Goal: Task Accomplishment & Management: Manage account settings

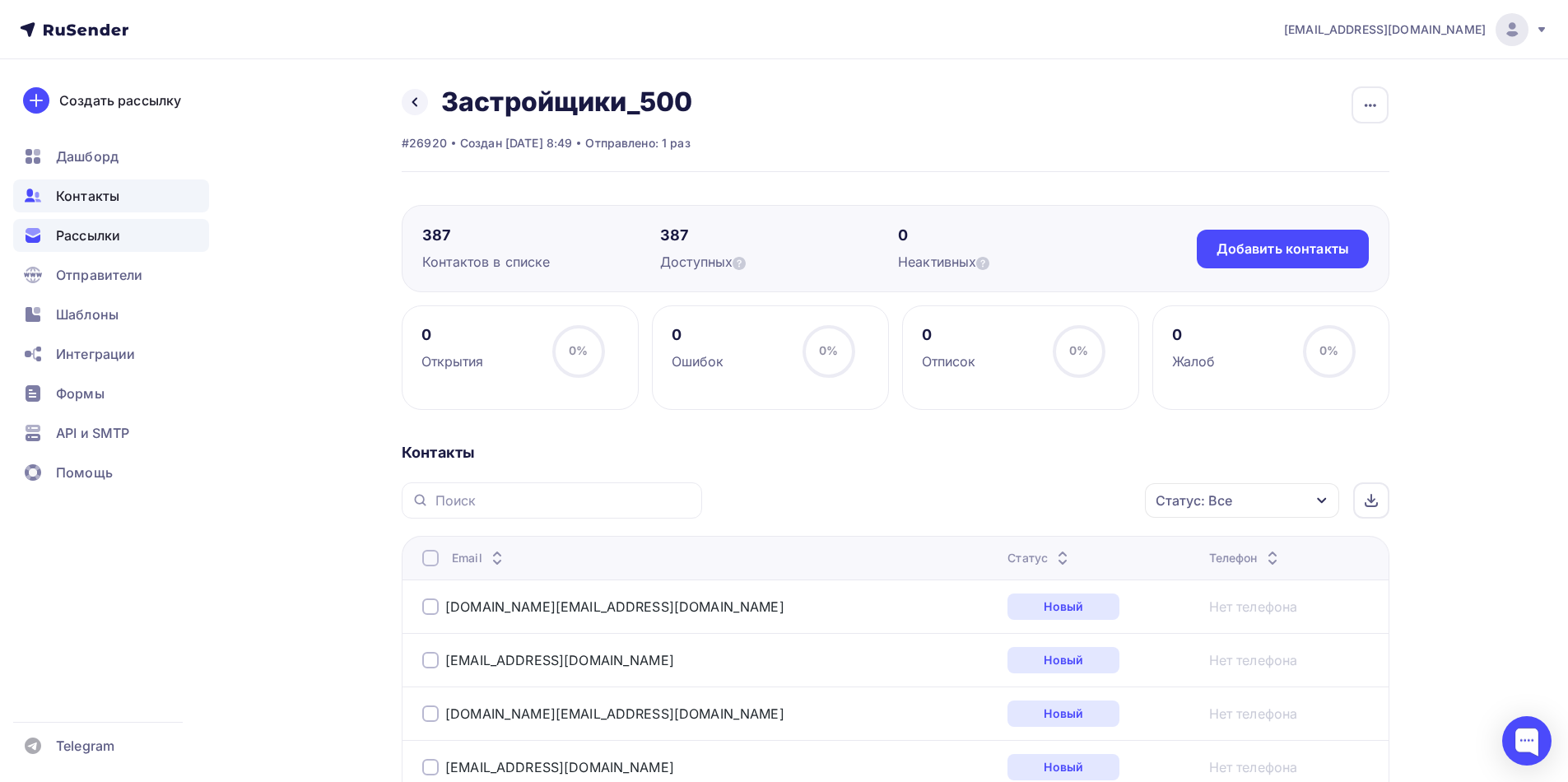
click at [94, 230] on span "Рассылки" at bounding box center [88, 235] width 65 height 20
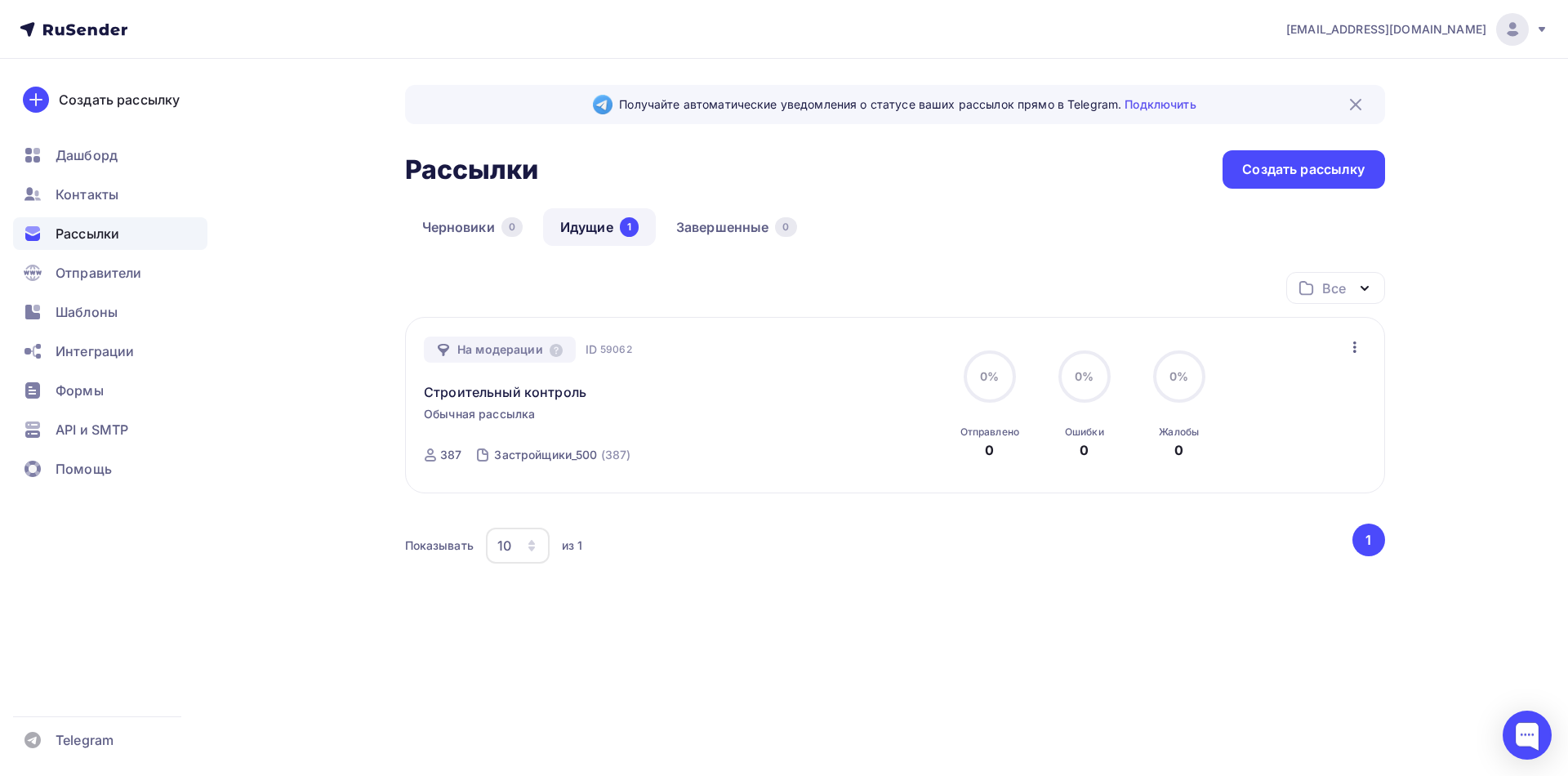
click at [583, 232] on link "Идущие 1" at bounding box center [599, 227] width 113 height 37
click at [1437, 386] on div "Получайте автоматические уведомления о статусе ваших рассылок прямо в Telegram.…" at bounding box center [784, 395] width 1338 height 672
click at [1305, 174] on div "Создать рассылку" at bounding box center [1304, 169] width 123 height 19
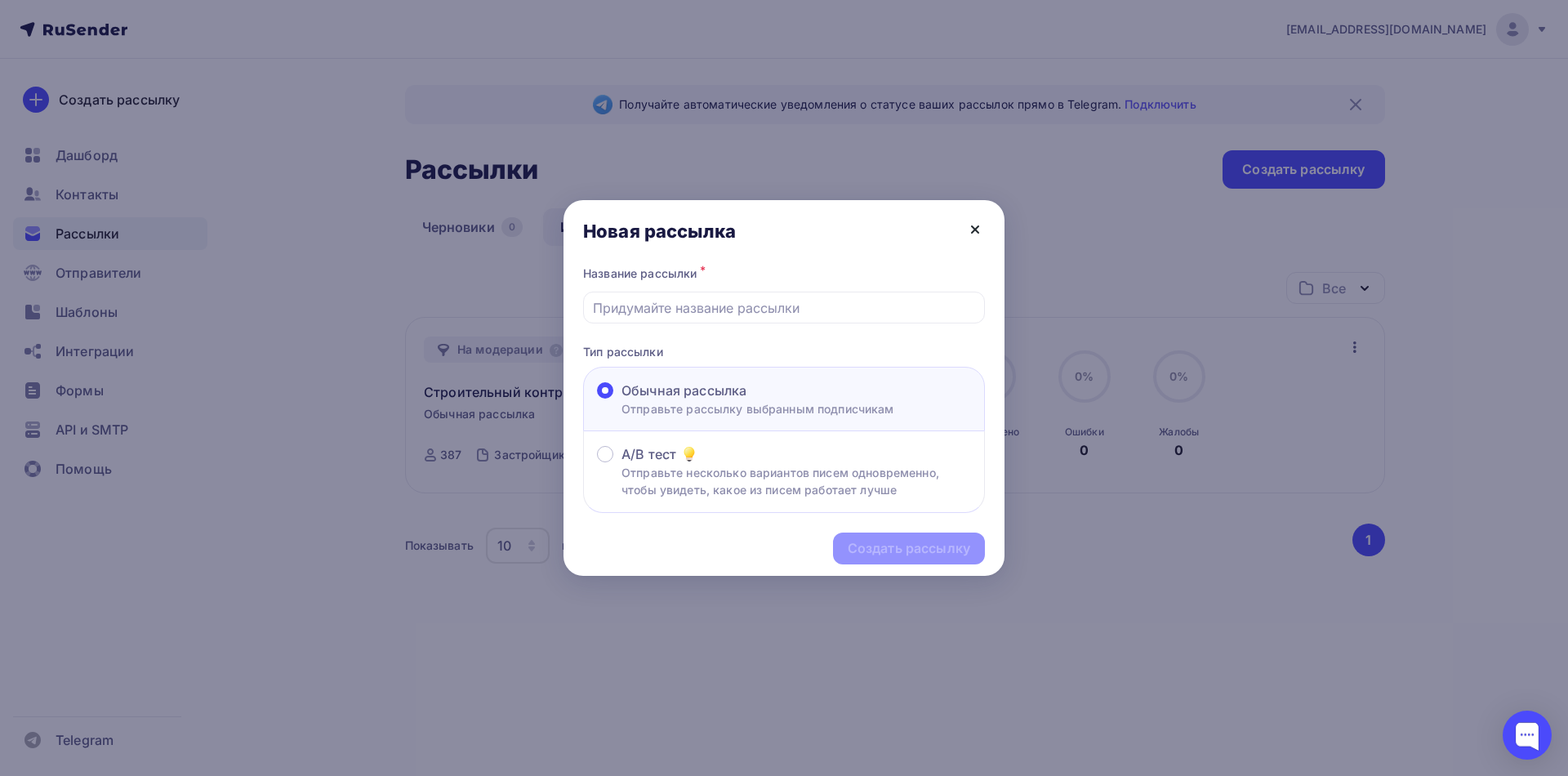
click at [978, 232] on icon at bounding box center [974, 229] width 6 height 6
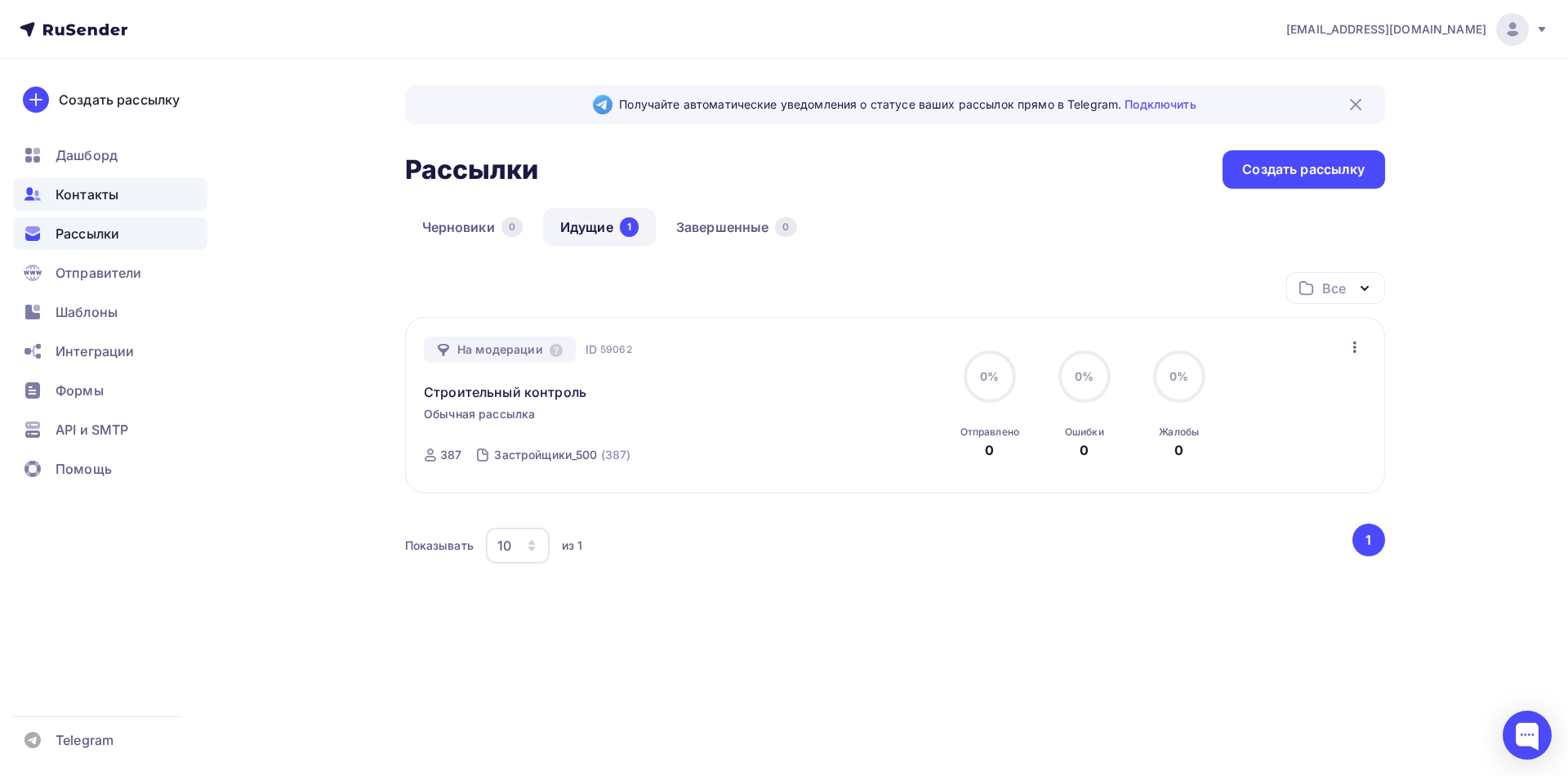
click at [66, 199] on span "Контакты" at bounding box center [86, 194] width 63 height 20
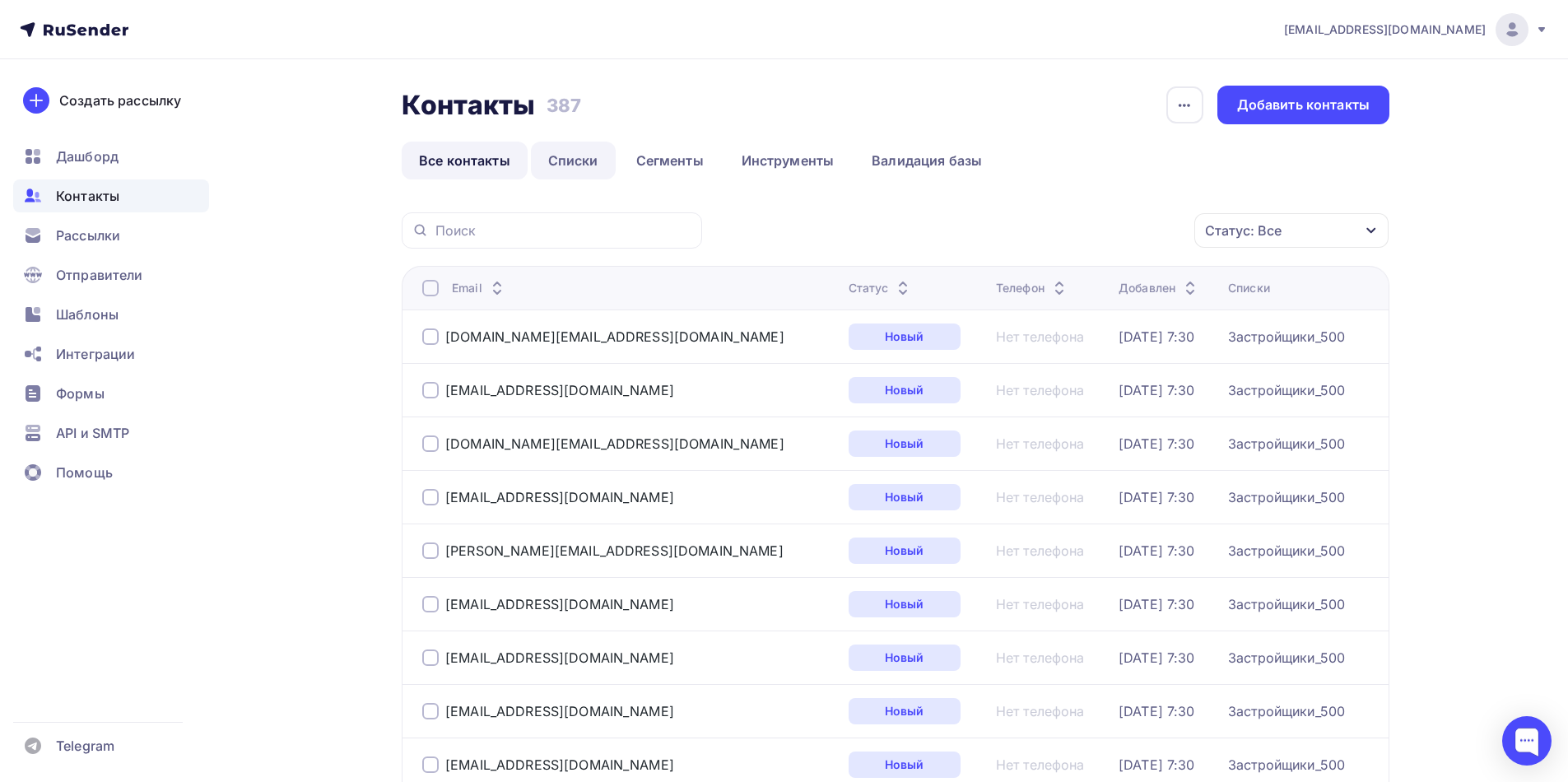
click at [561, 163] on link "Списки" at bounding box center [574, 161] width 84 height 38
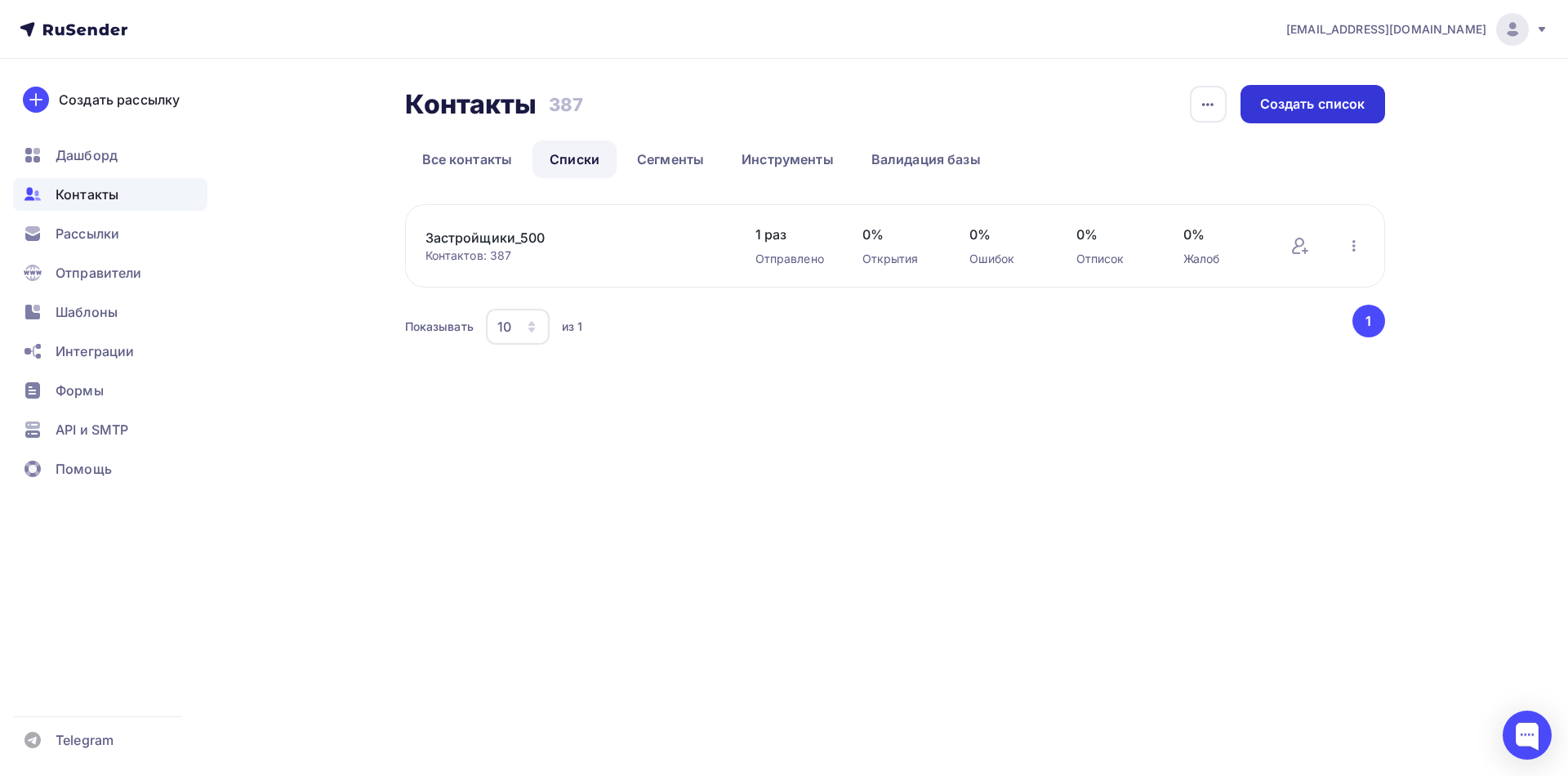
click at [1333, 113] on div "Создать список" at bounding box center [1312, 103] width 105 height 19
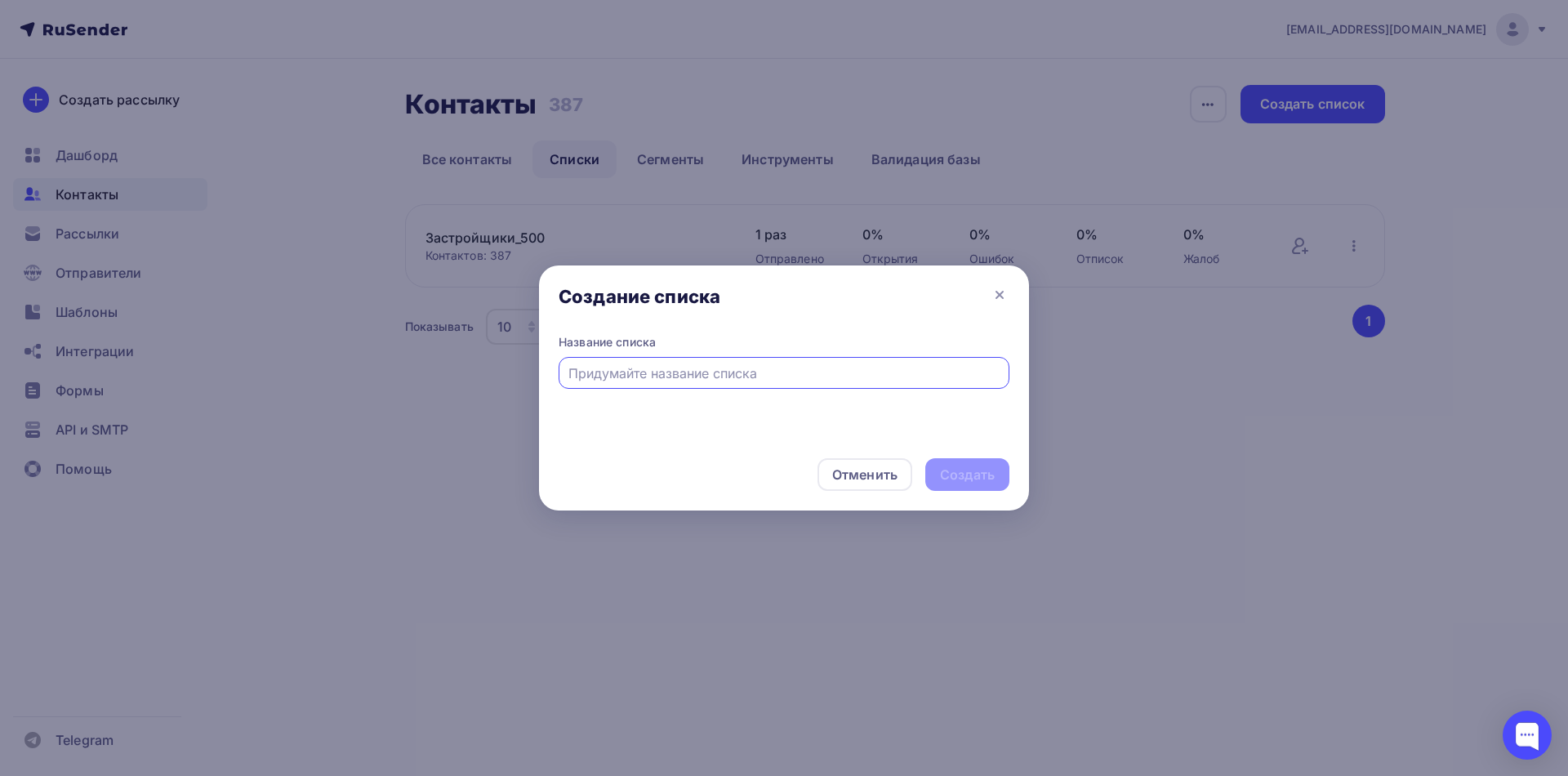
click at [740, 373] on input "text" at bounding box center [784, 373] width 432 height 20
type input "Застройщики_501-1000"
click at [975, 476] on div "Создать" at bounding box center [967, 475] width 54 height 19
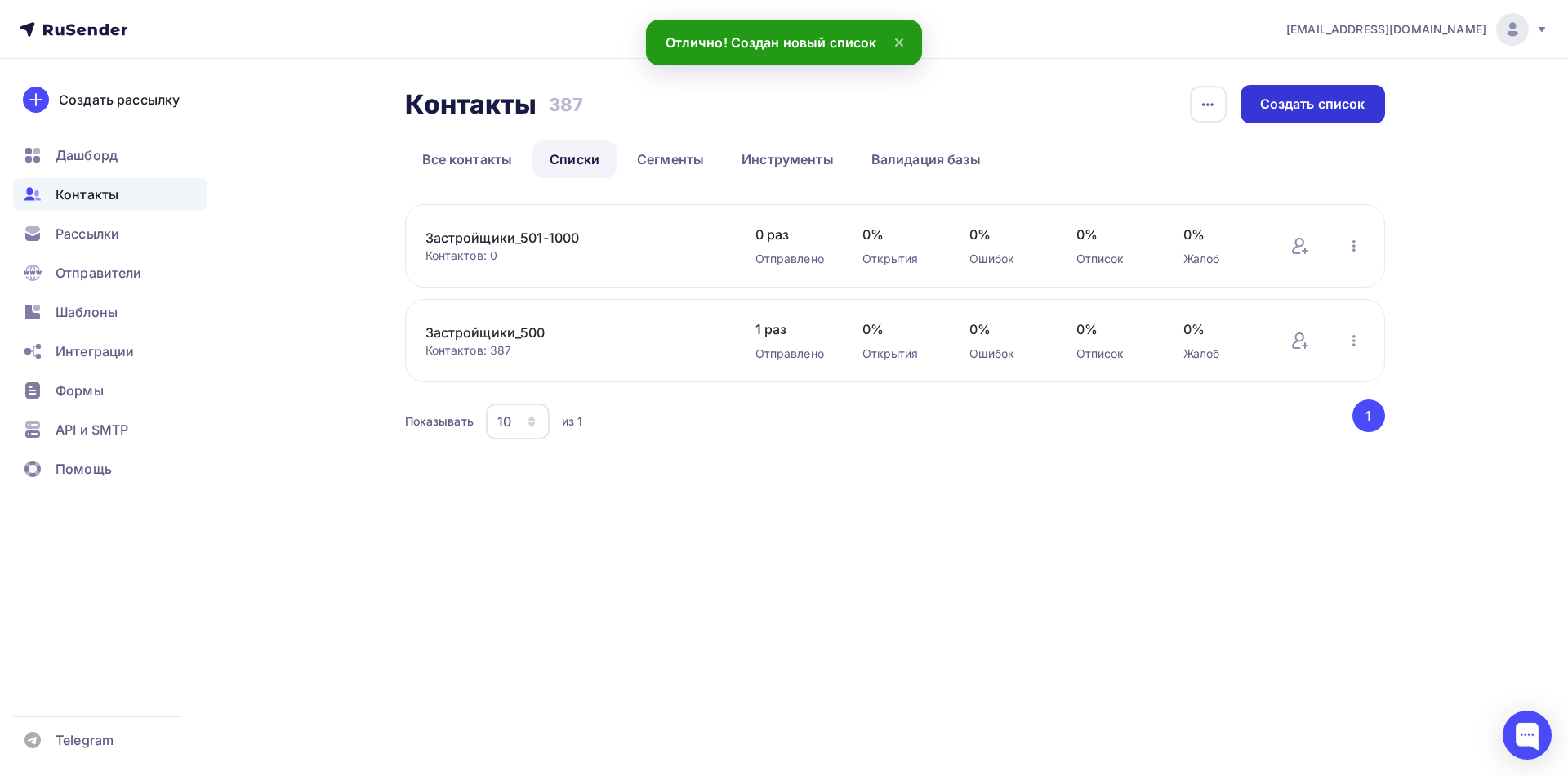
click at [1311, 112] on div "Создать список" at bounding box center [1312, 103] width 105 height 19
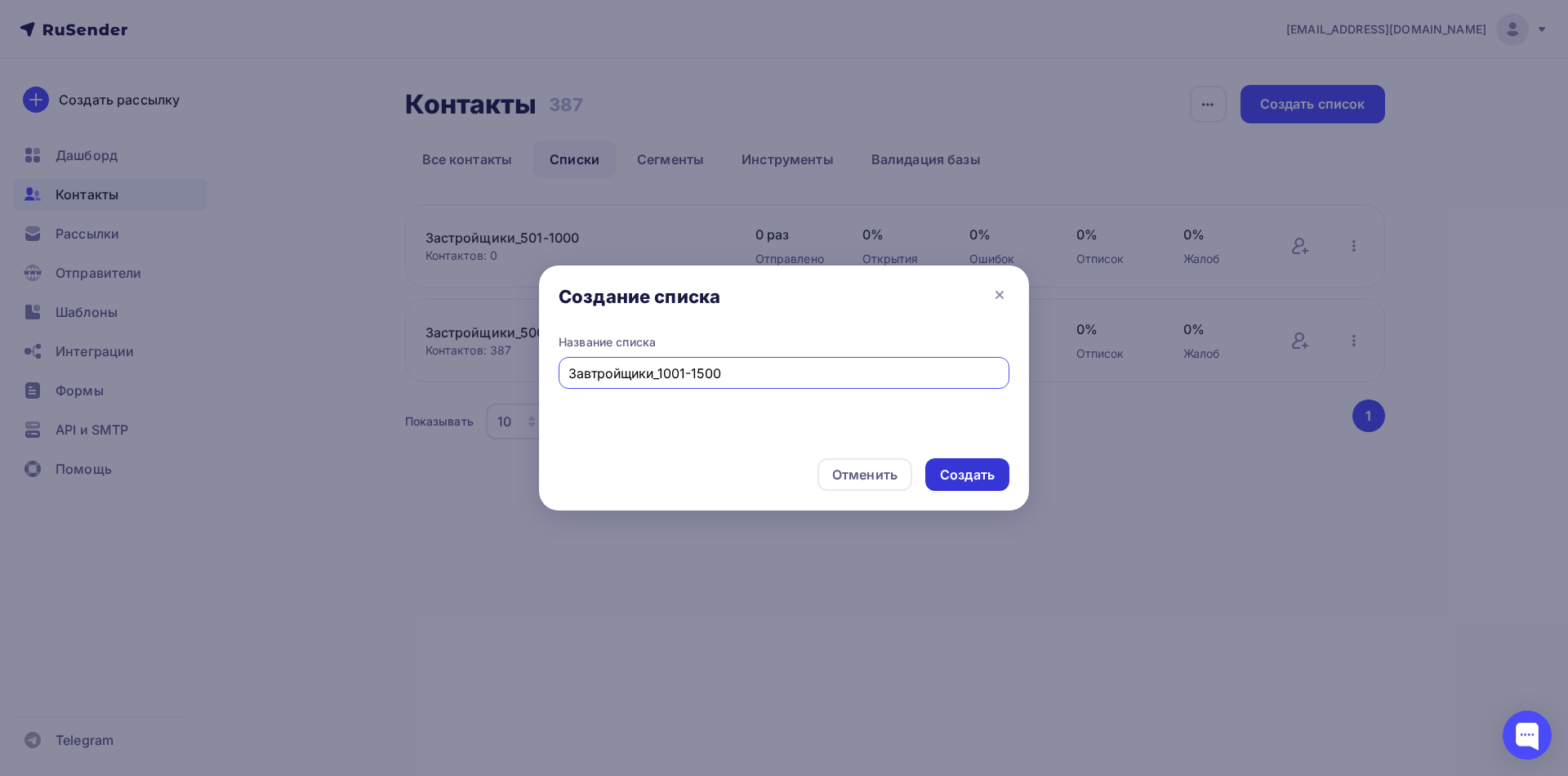
type input "Завтройщики_1001-1500"
click at [979, 482] on div "Создать" at bounding box center [967, 475] width 54 height 19
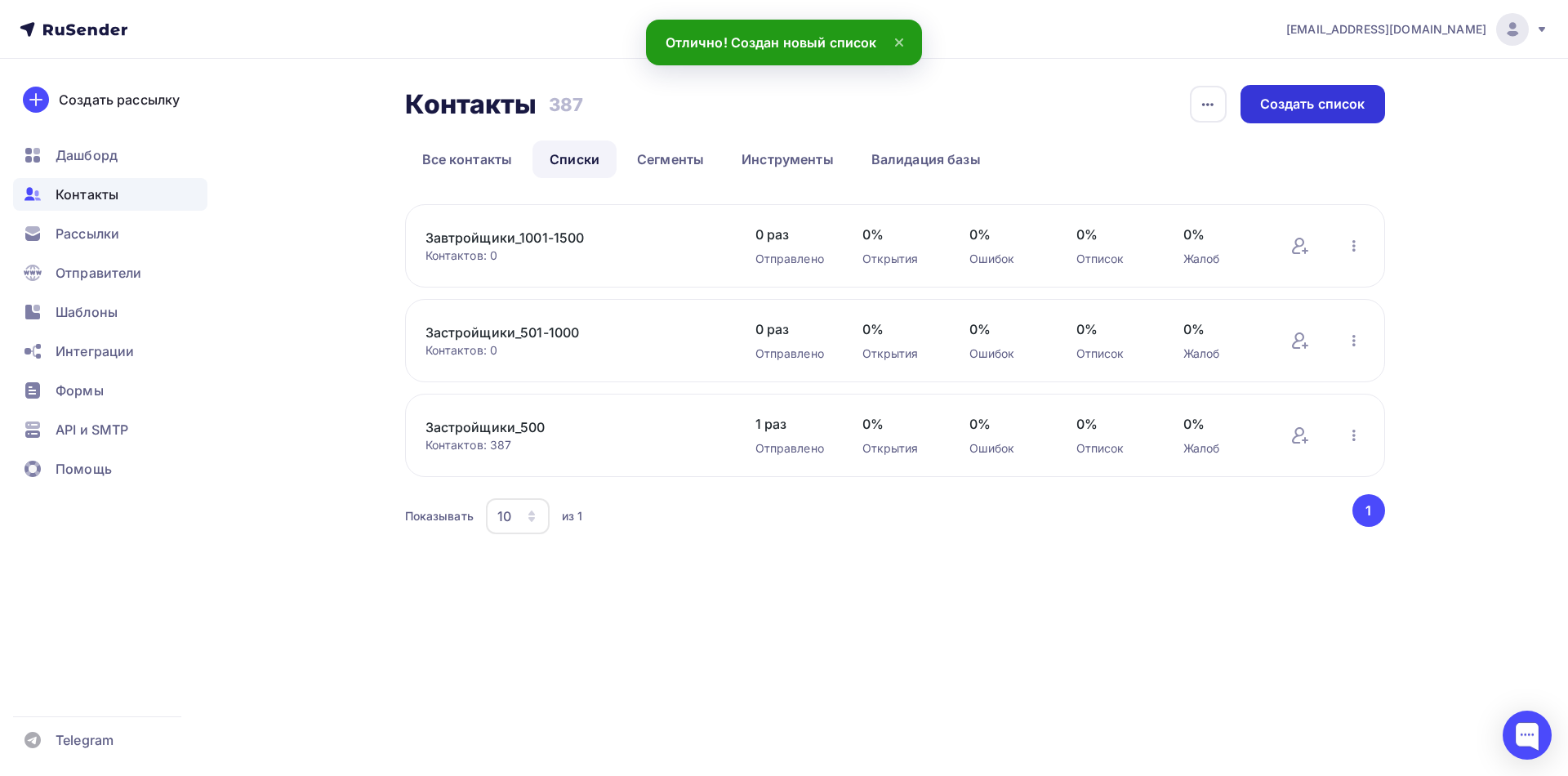
click at [1297, 113] on div "Создать список" at bounding box center [1312, 103] width 105 height 19
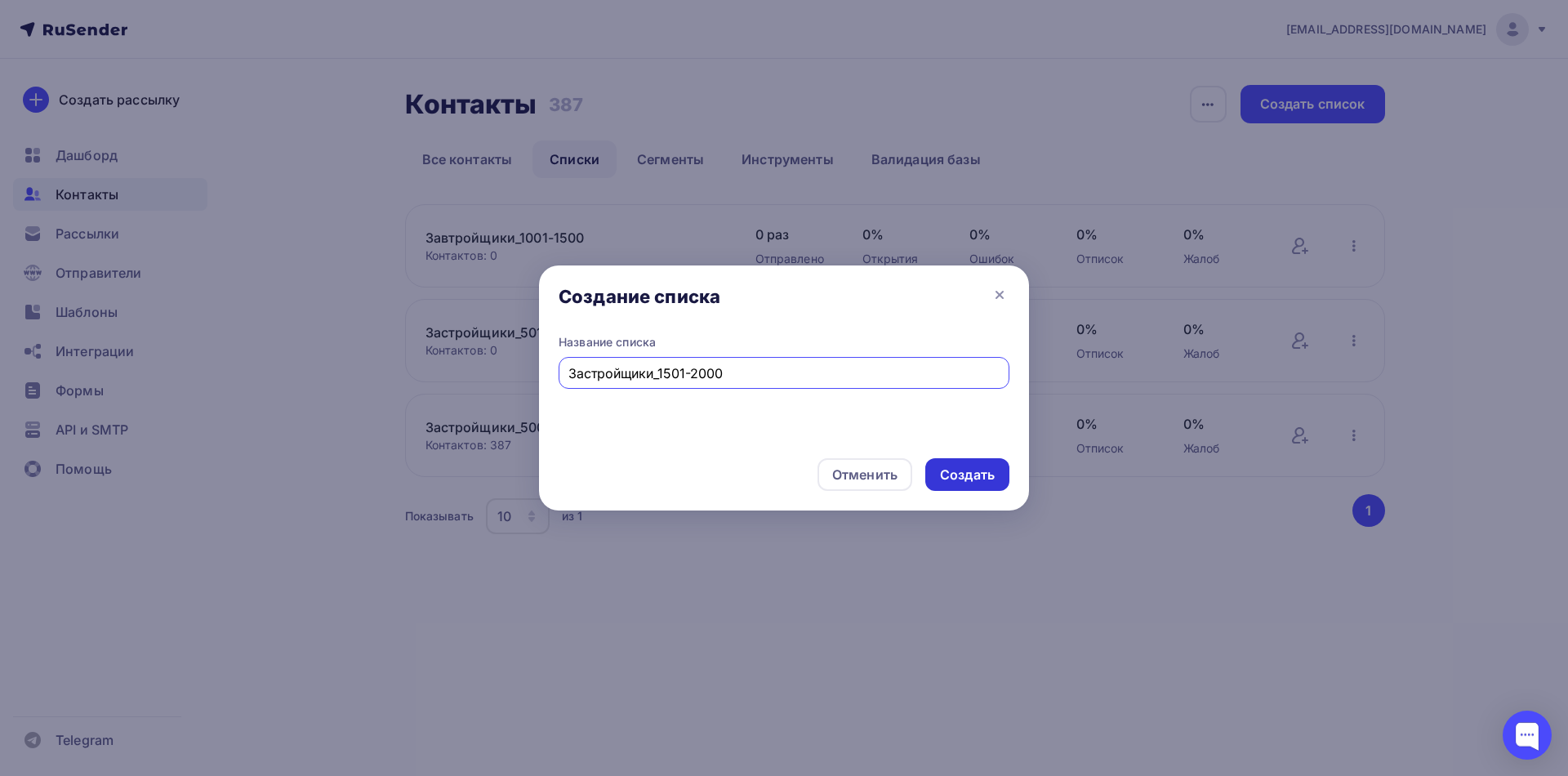
type input "Застройщики_1501-2000"
click at [960, 480] on div "Создать" at bounding box center [967, 475] width 54 height 19
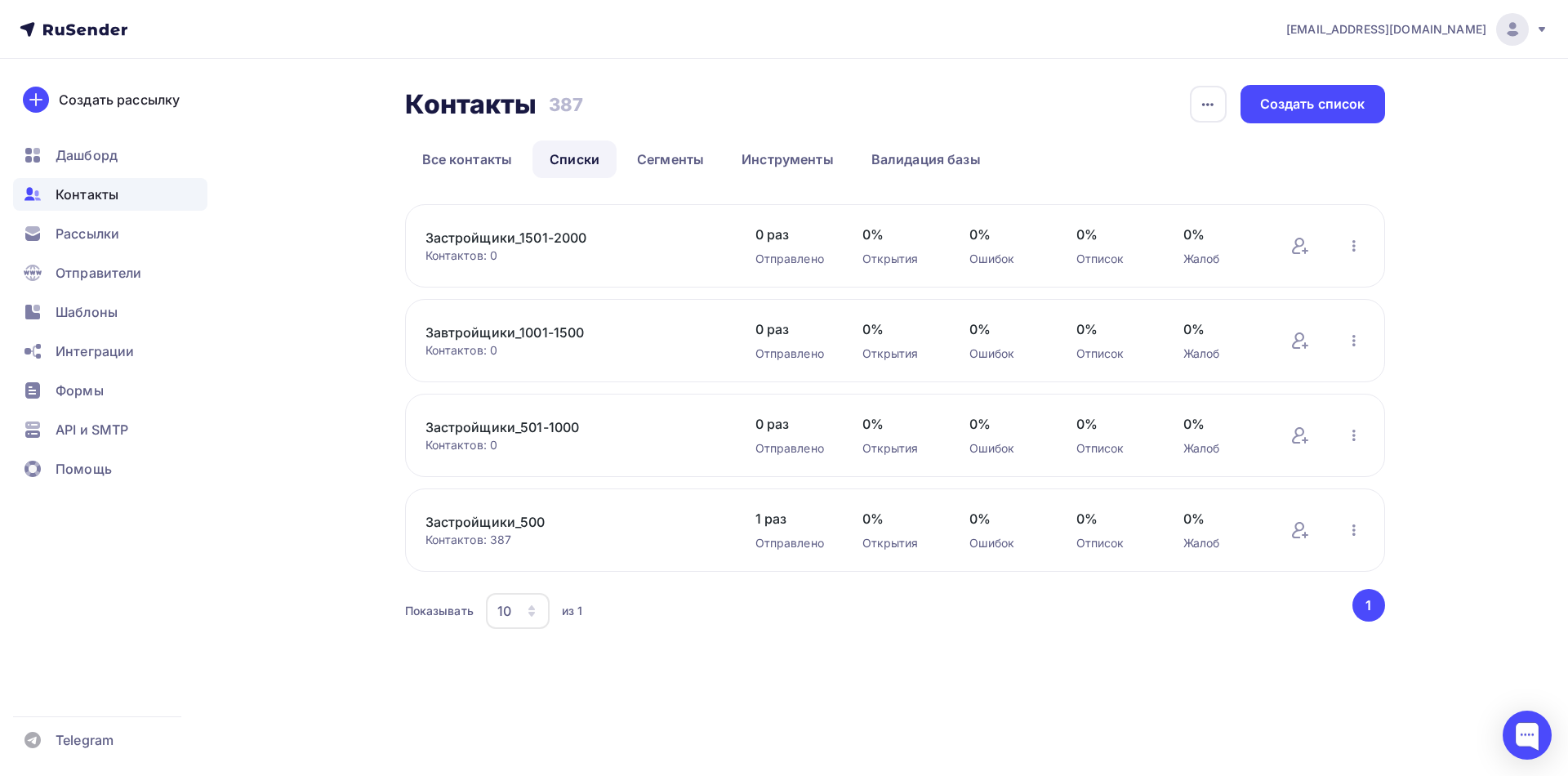
click at [544, 428] on link "Застройщики_501-1000" at bounding box center [565, 428] width 278 height 20
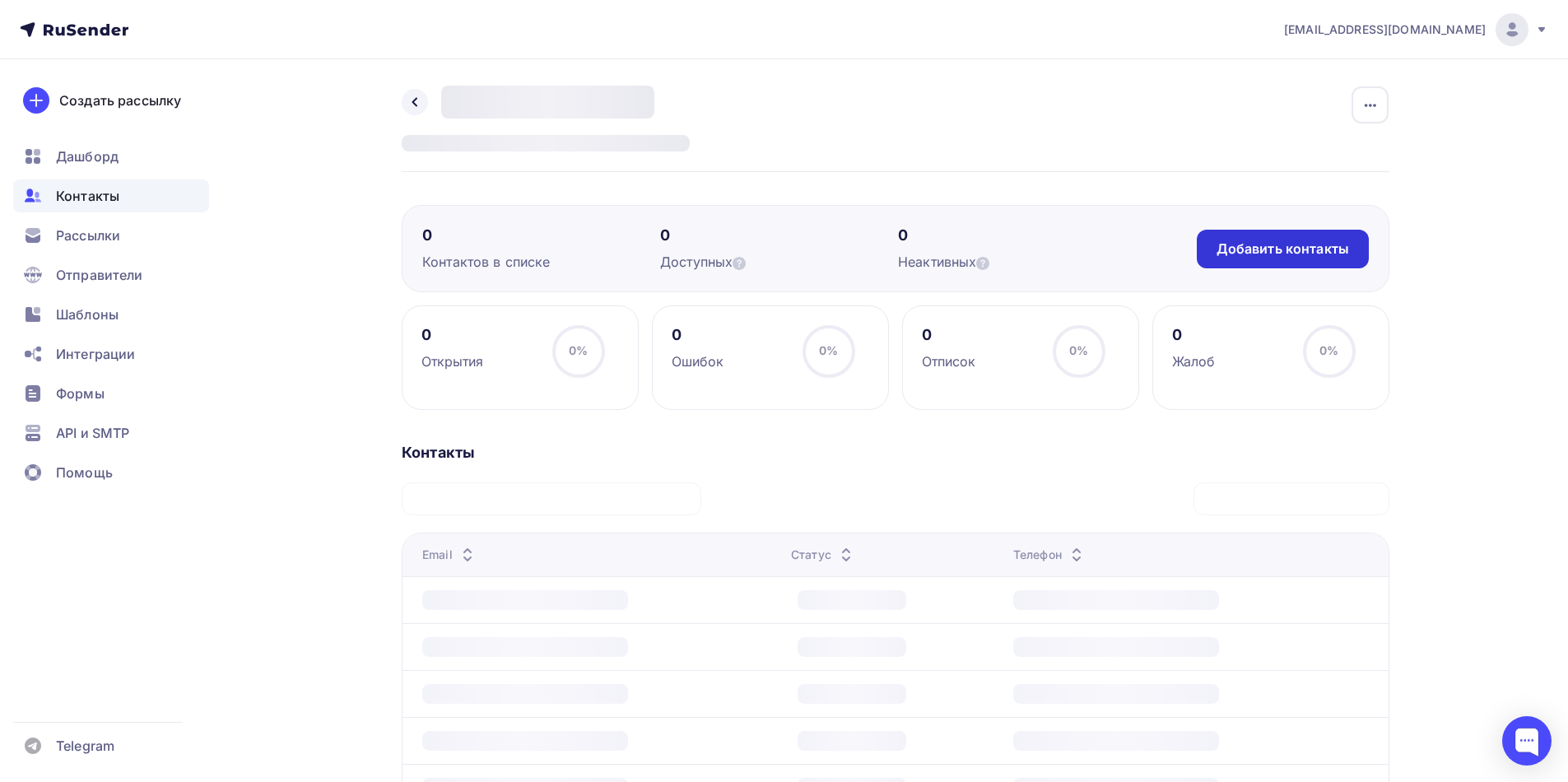
click at [1292, 254] on div "Добавить контакты" at bounding box center [1283, 249] width 133 height 19
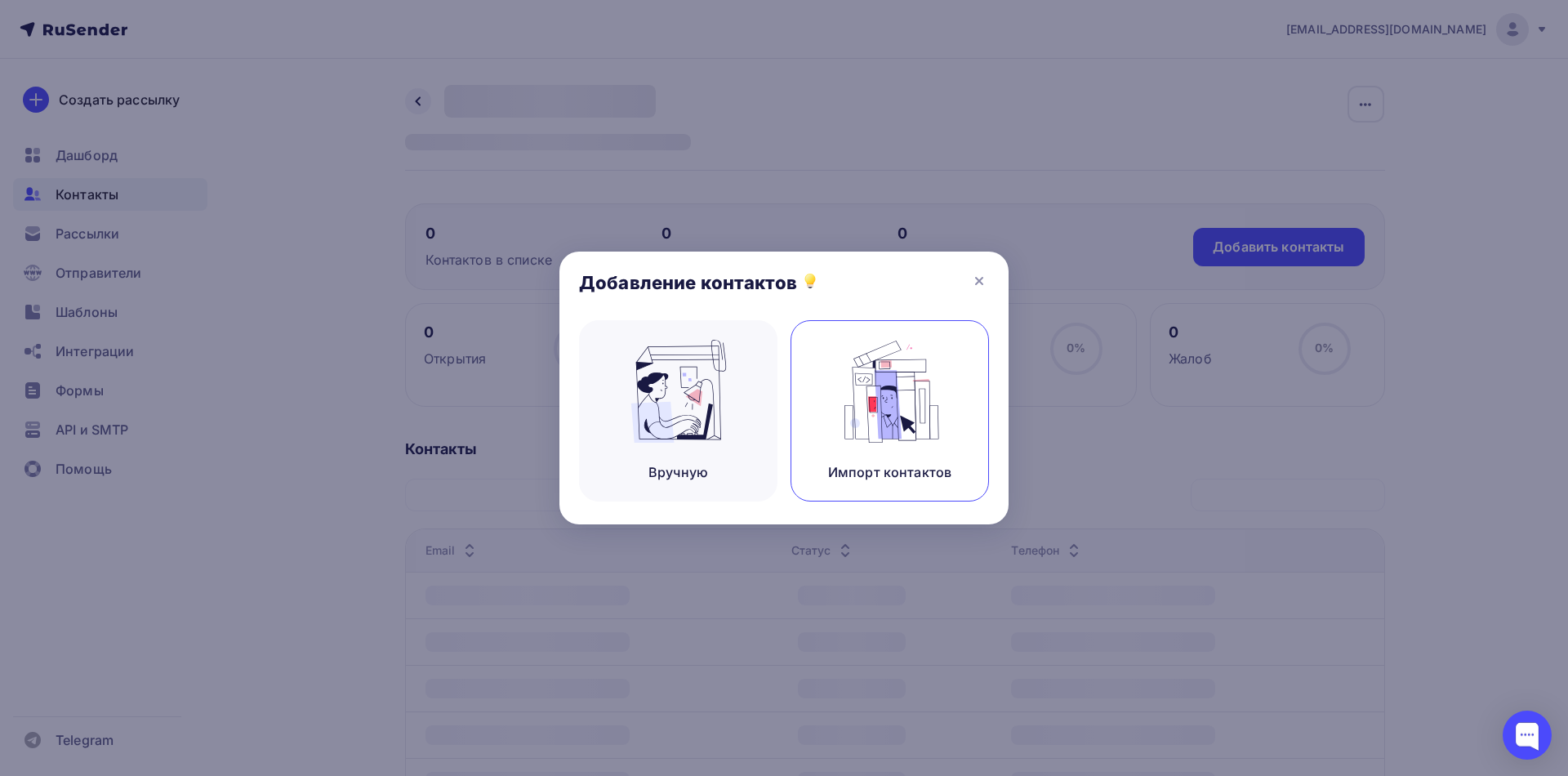
click at [872, 422] on img at bounding box center [890, 392] width 110 height 103
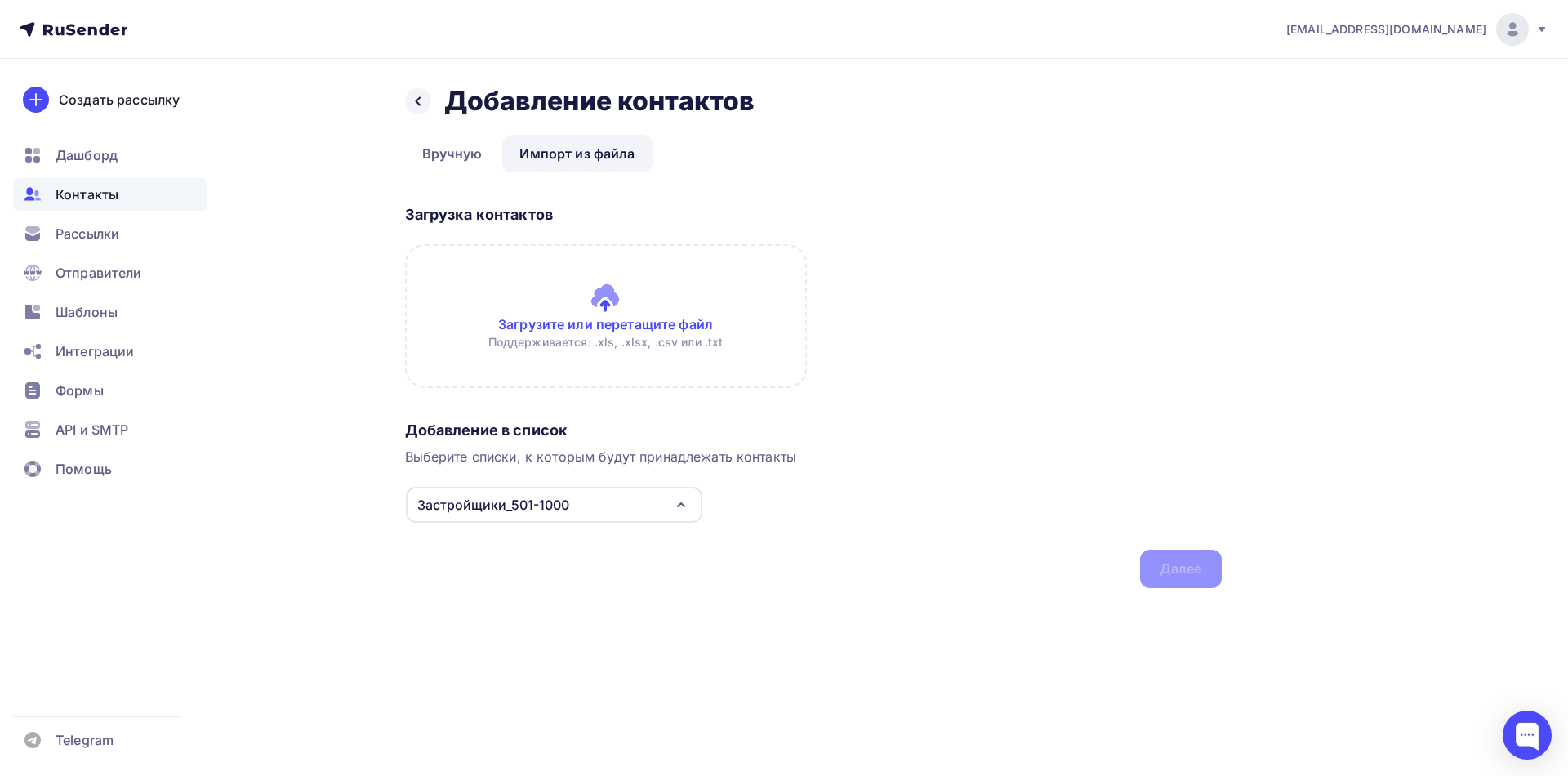
click at [615, 305] on input "file" at bounding box center [605, 315] width 402 height 143
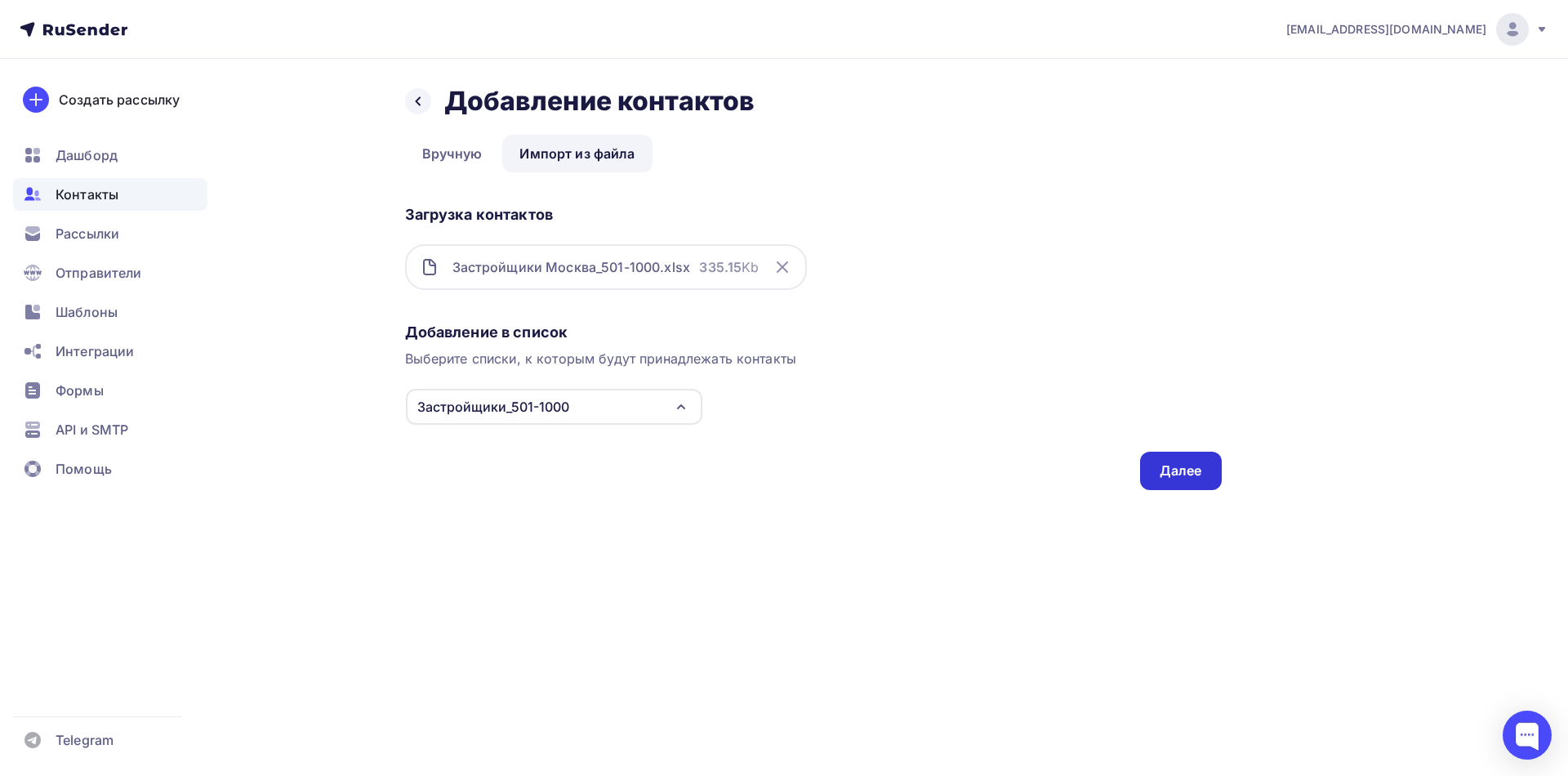
click at [1182, 470] on div "Далее" at bounding box center [1181, 470] width 43 height 19
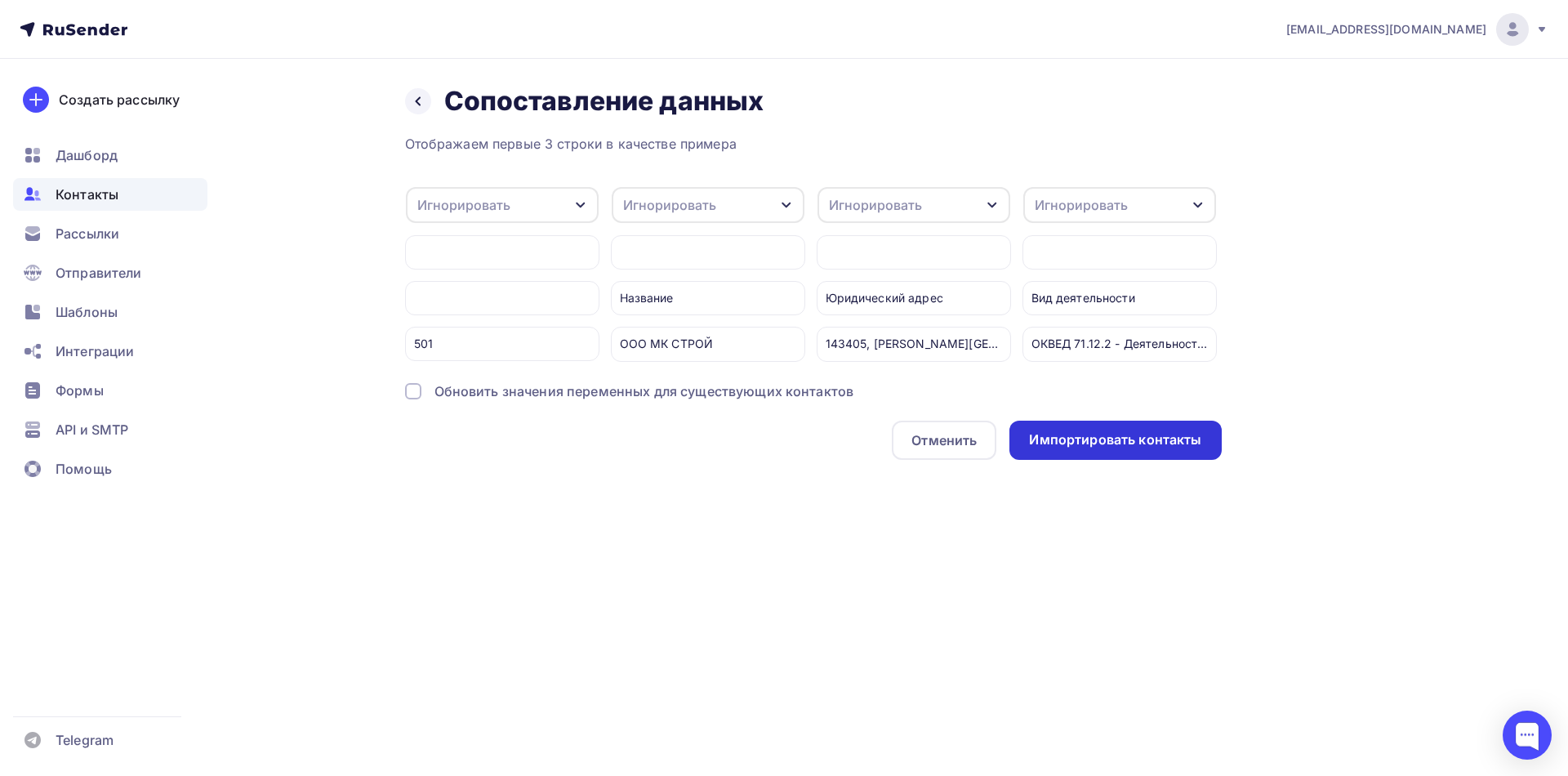
click at [1142, 449] on div "Импортировать контакты" at bounding box center [1116, 439] width 173 height 19
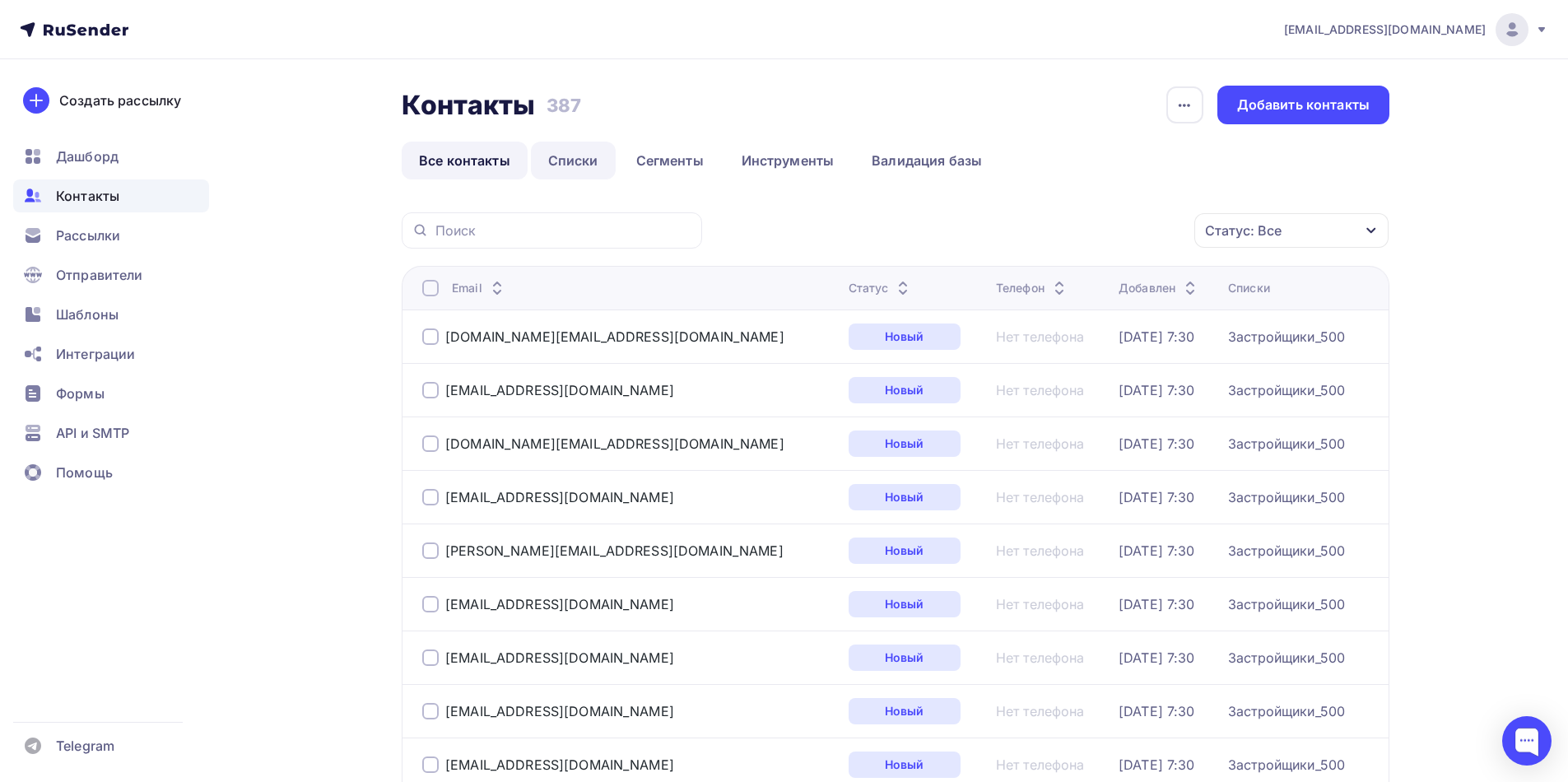
click at [580, 162] on link "Списки" at bounding box center [574, 161] width 84 height 38
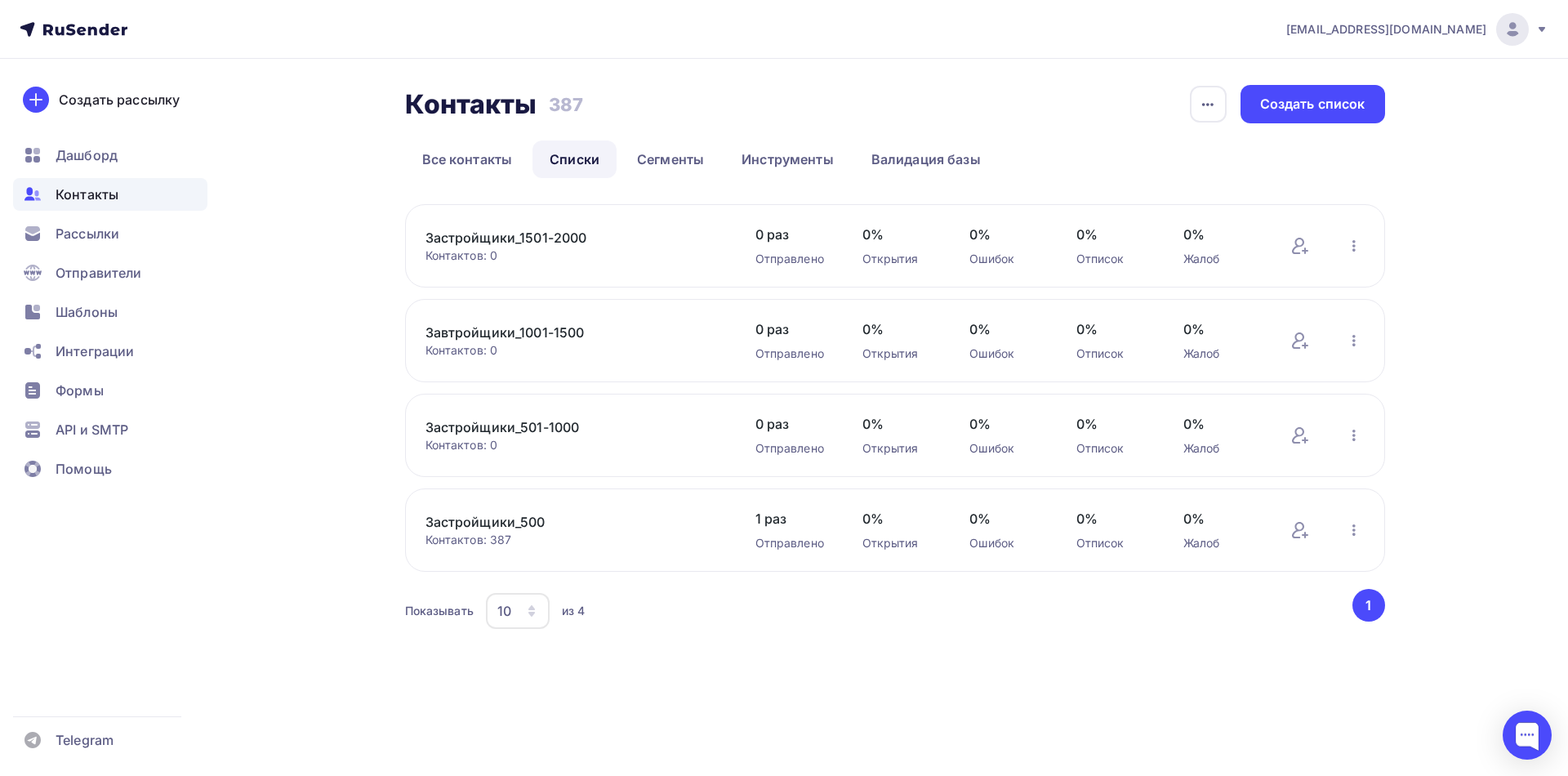
click at [547, 431] on link "Застройщики_501-1000" at bounding box center [565, 428] width 278 height 20
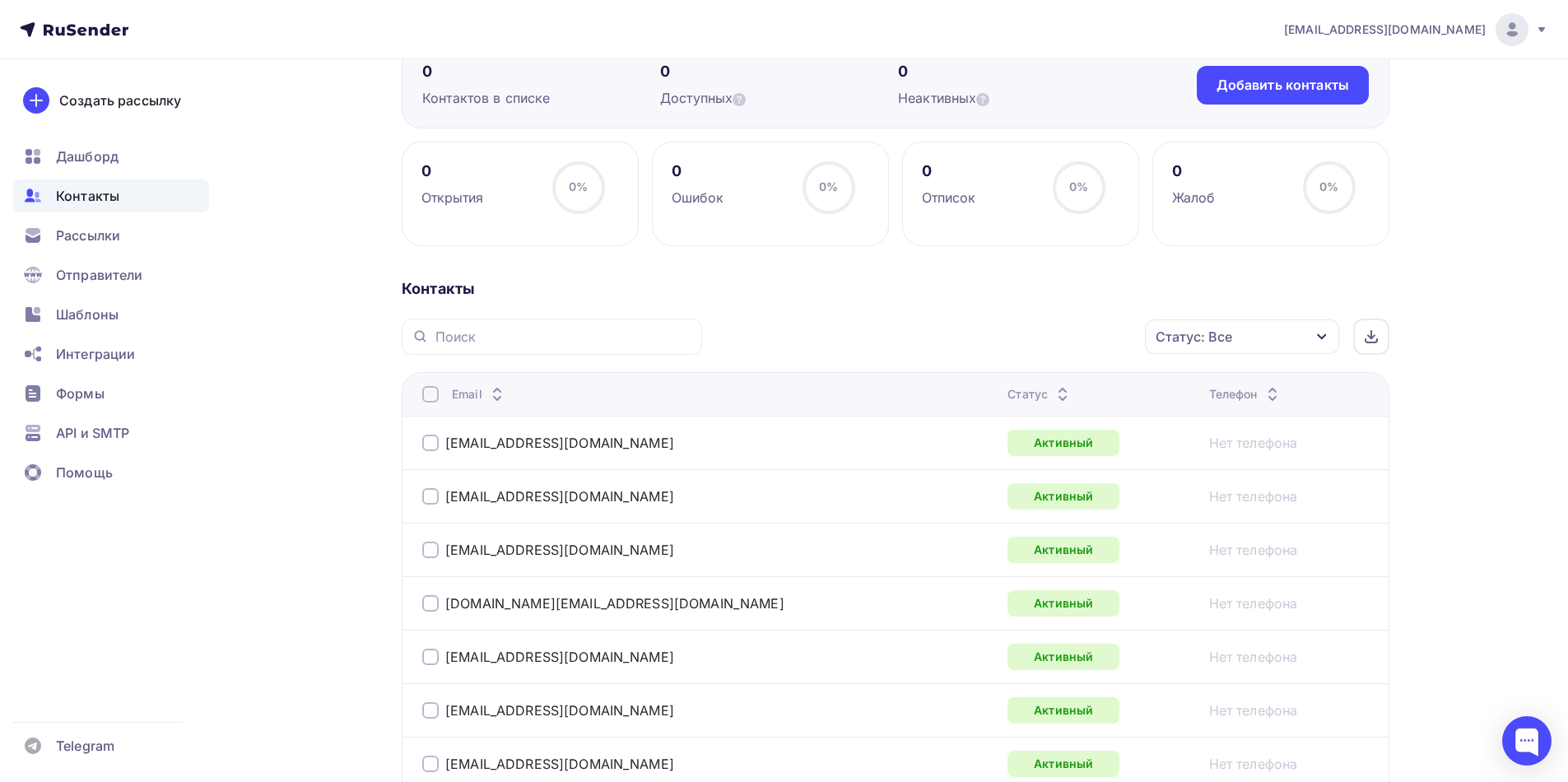
scroll to position [164, 0]
click at [432, 398] on div at bounding box center [430, 393] width 16 height 16
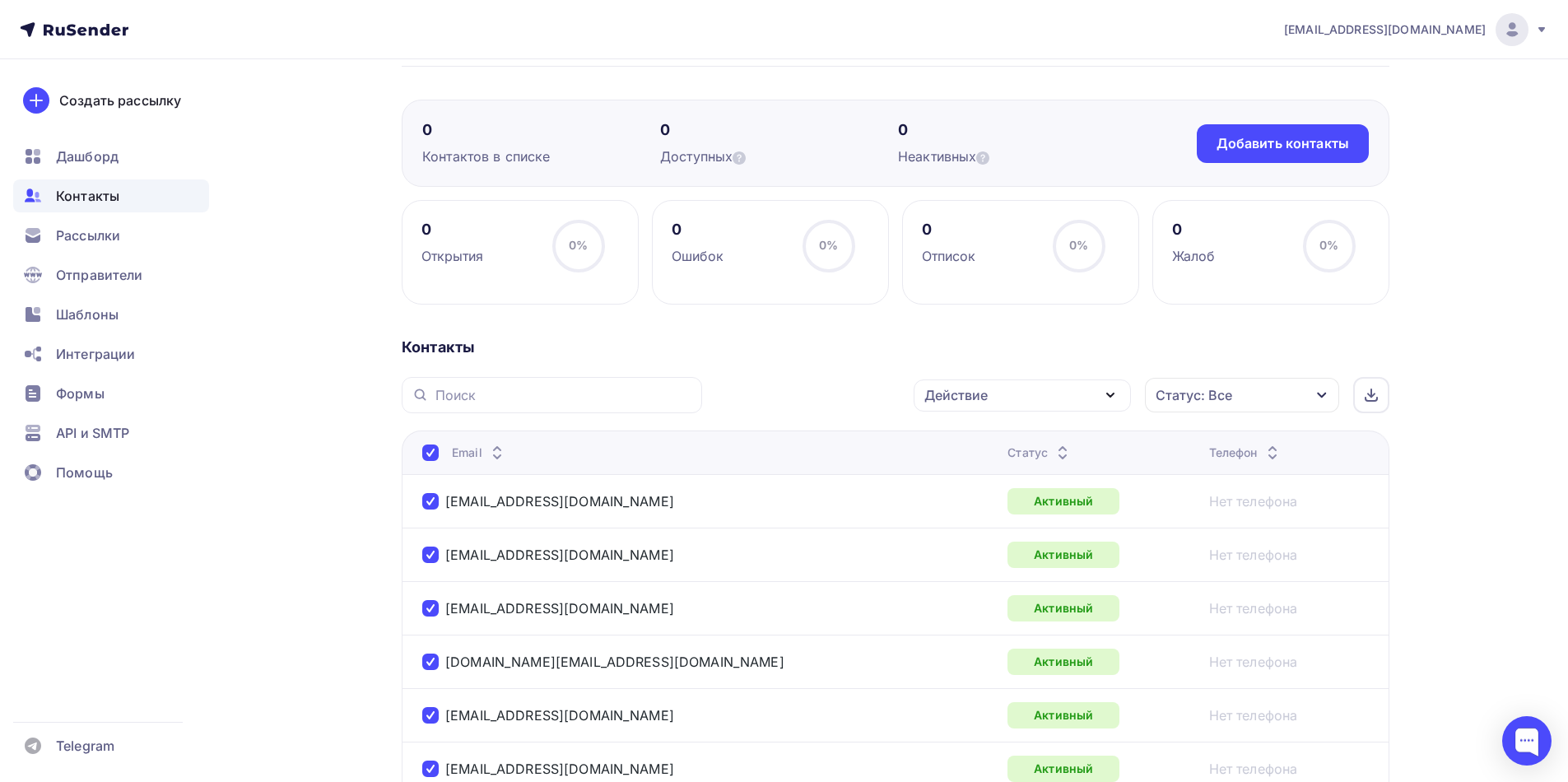
scroll to position [0, 0]
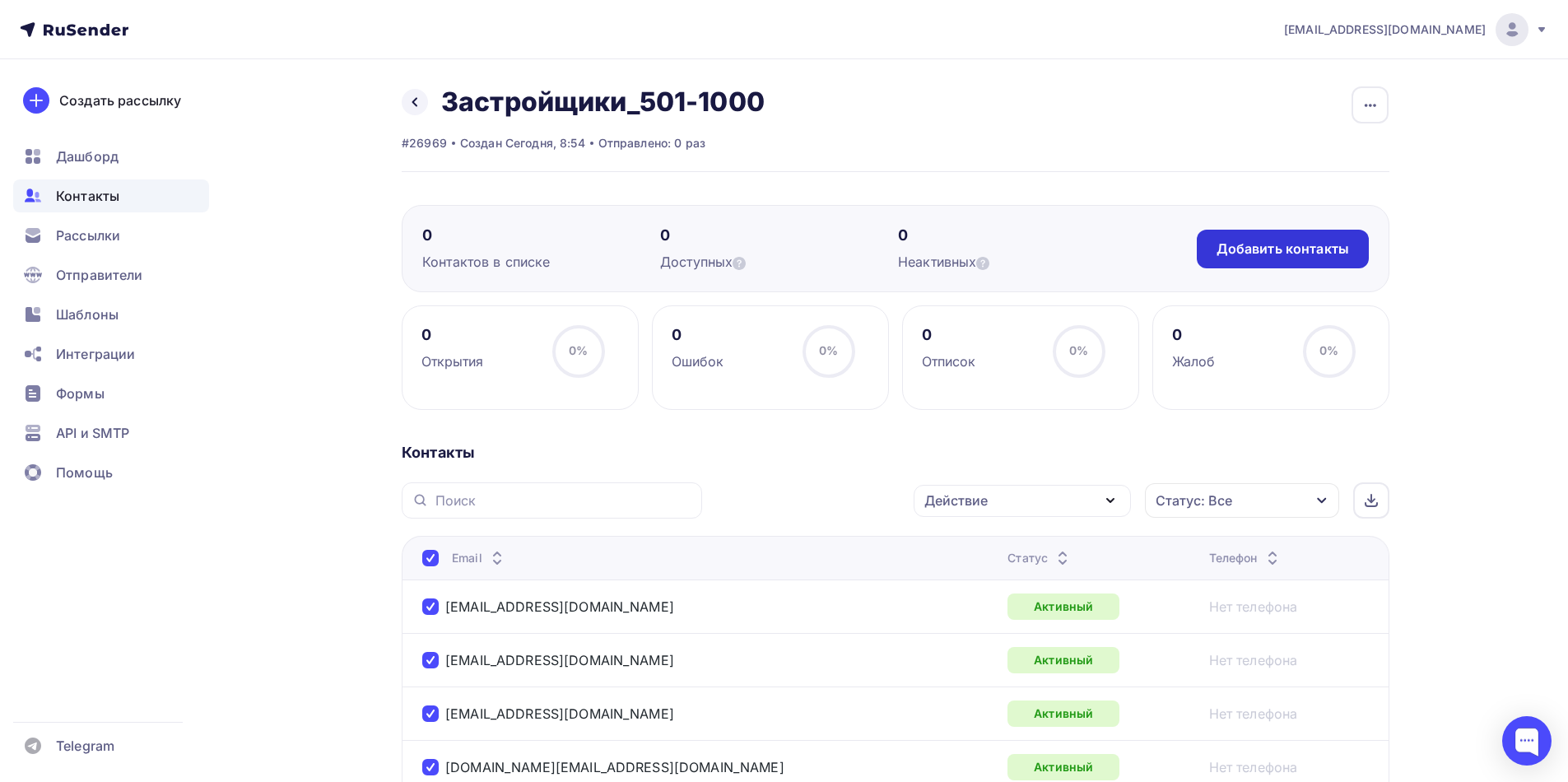
click at [1282, 252] on div "Добавить контакты" at bounding box center [1283, 249] width 133 height 19
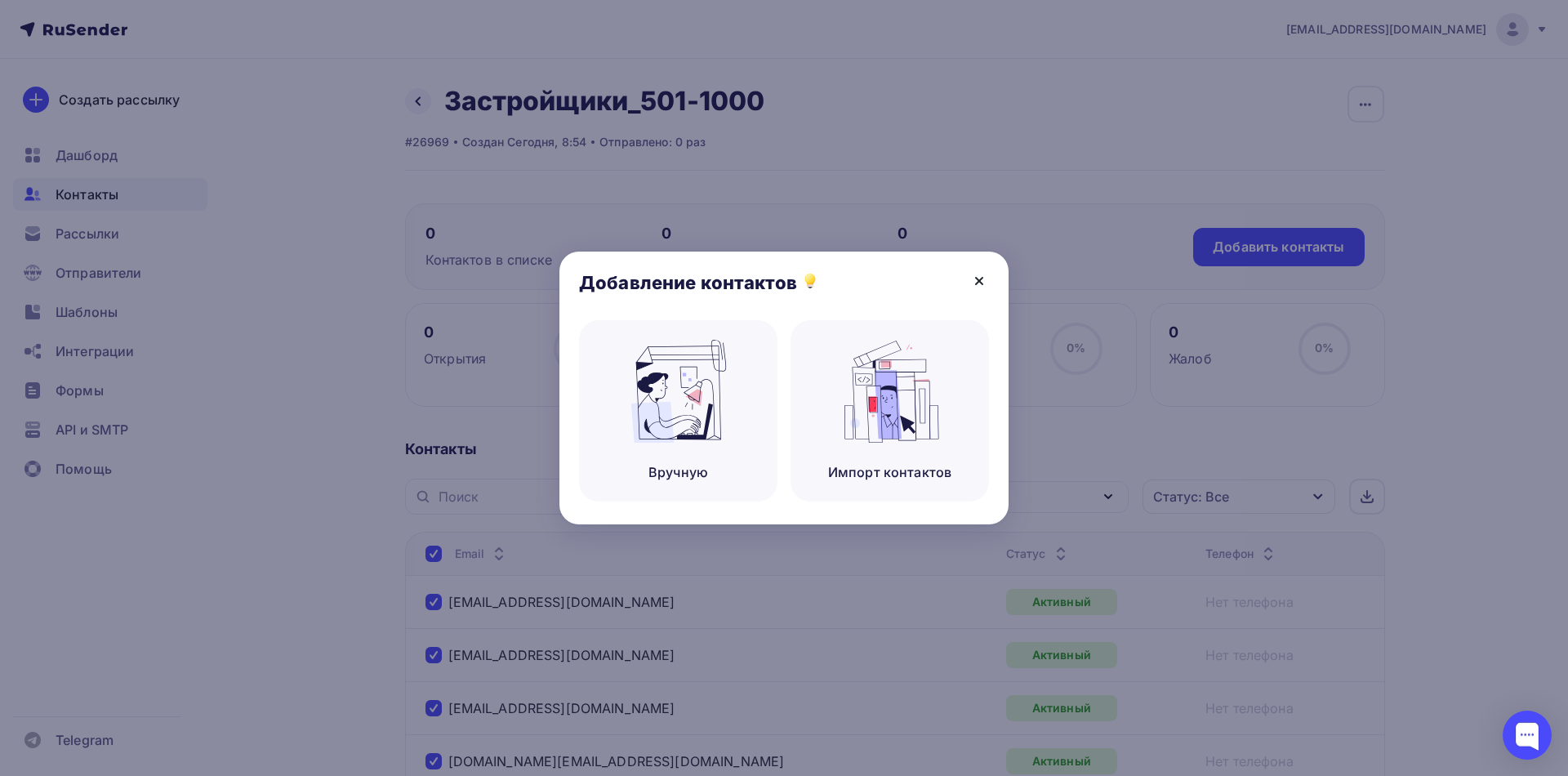
click at [980, 282] on icon at bounding box center [979, 281] width 6 height 6
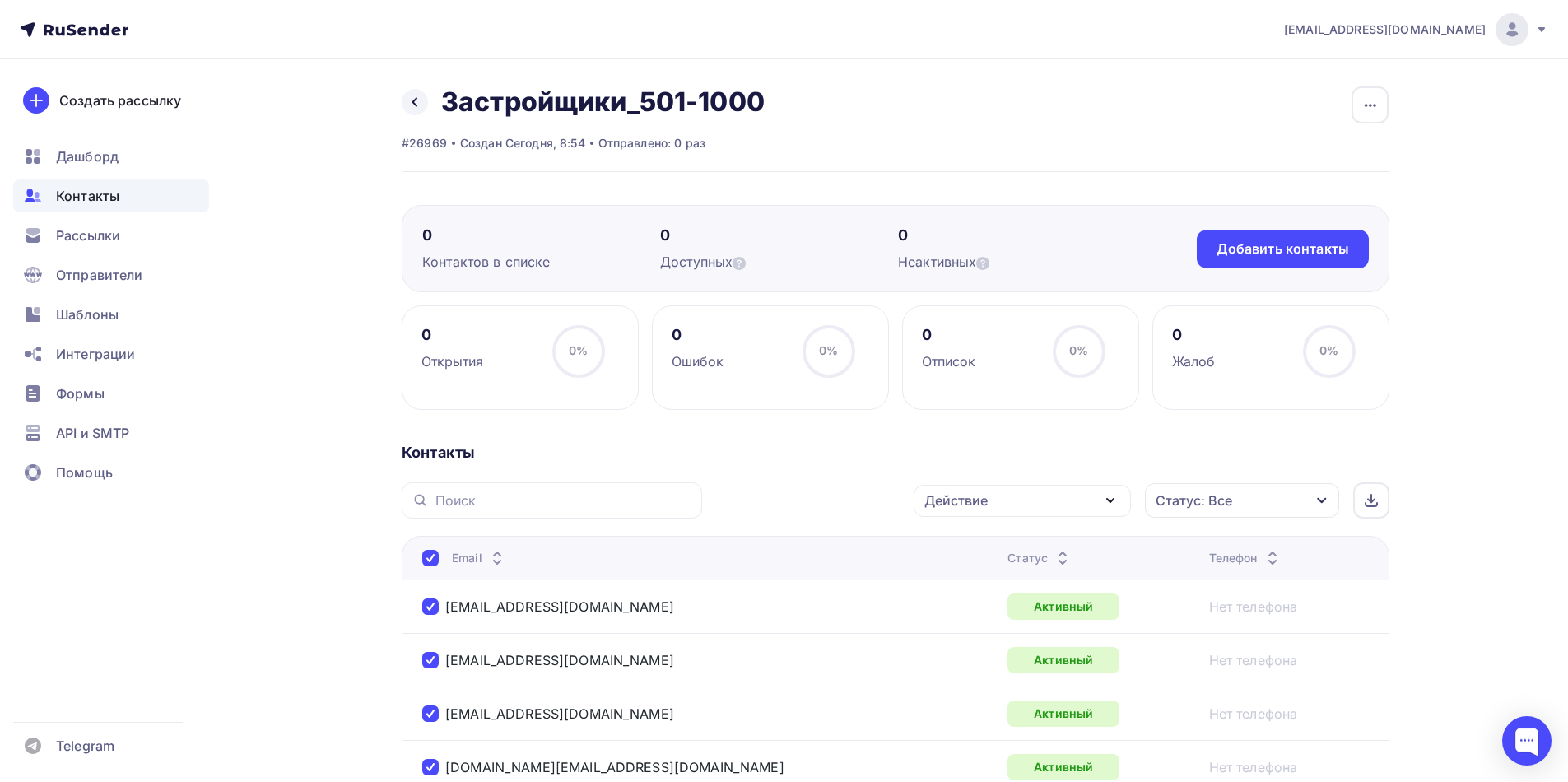
click at [139, 108] on div "Создать рассылку" at bounding box center [120, 101] width 122 height 20
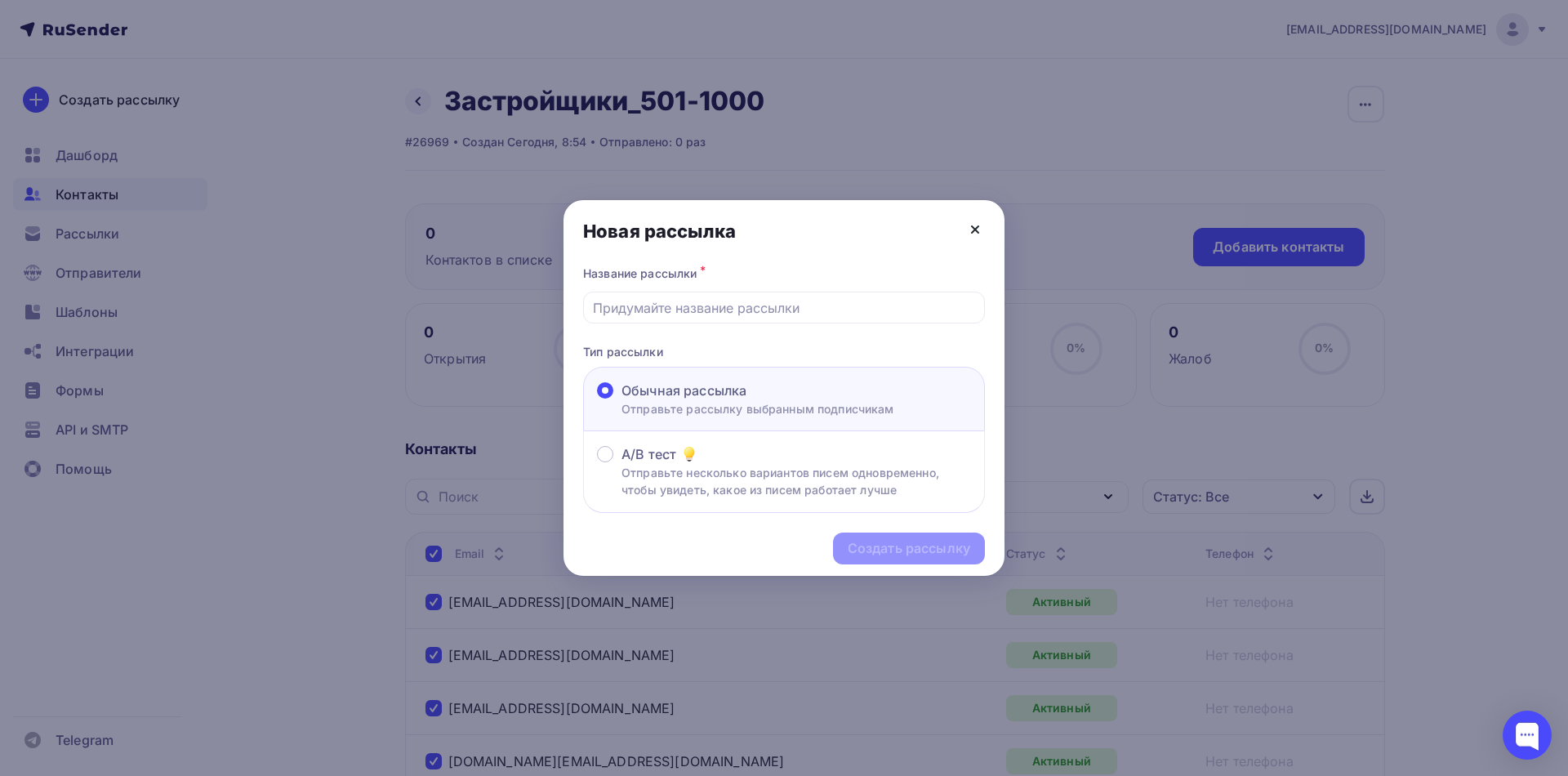
click at [978, 234] on icon at bounding box center [975, 230] width 20 height 20
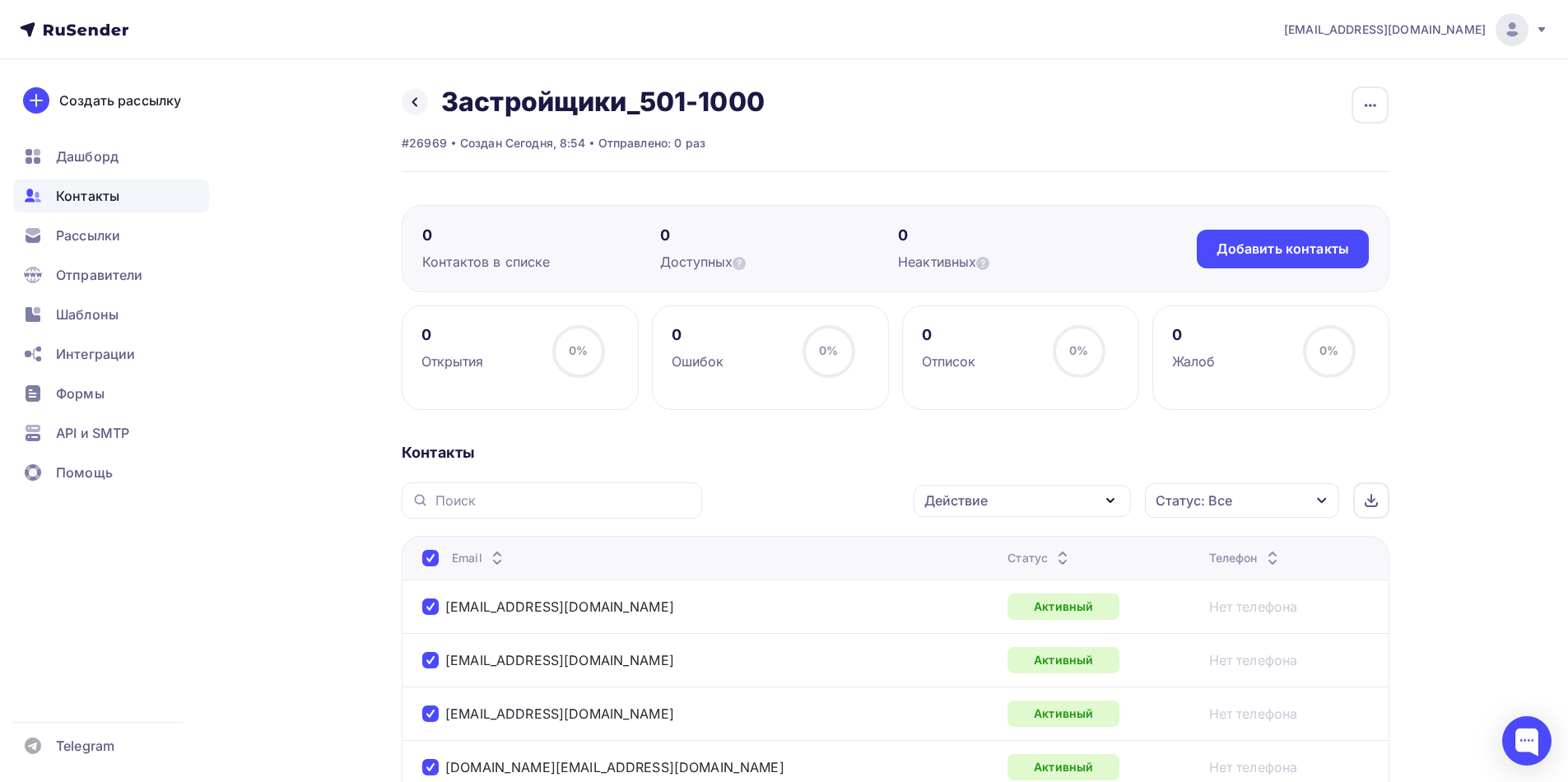
click at [96, 194] on span "Контакты" at bounding box center [87, 196] width 64 height 20
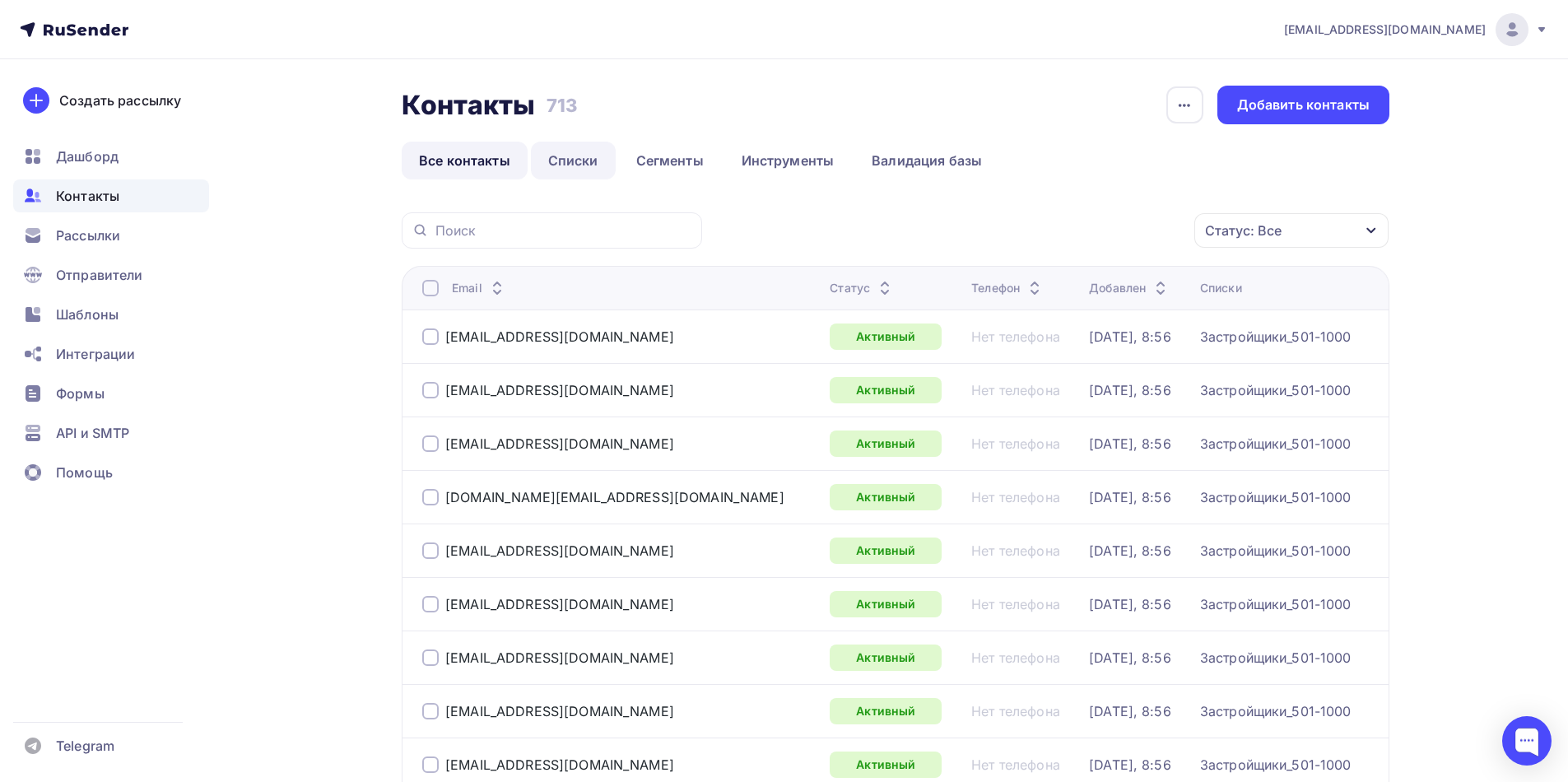
click at [570, 160] on link "Списки" at bounding box center [574, 161] width 84 height 38
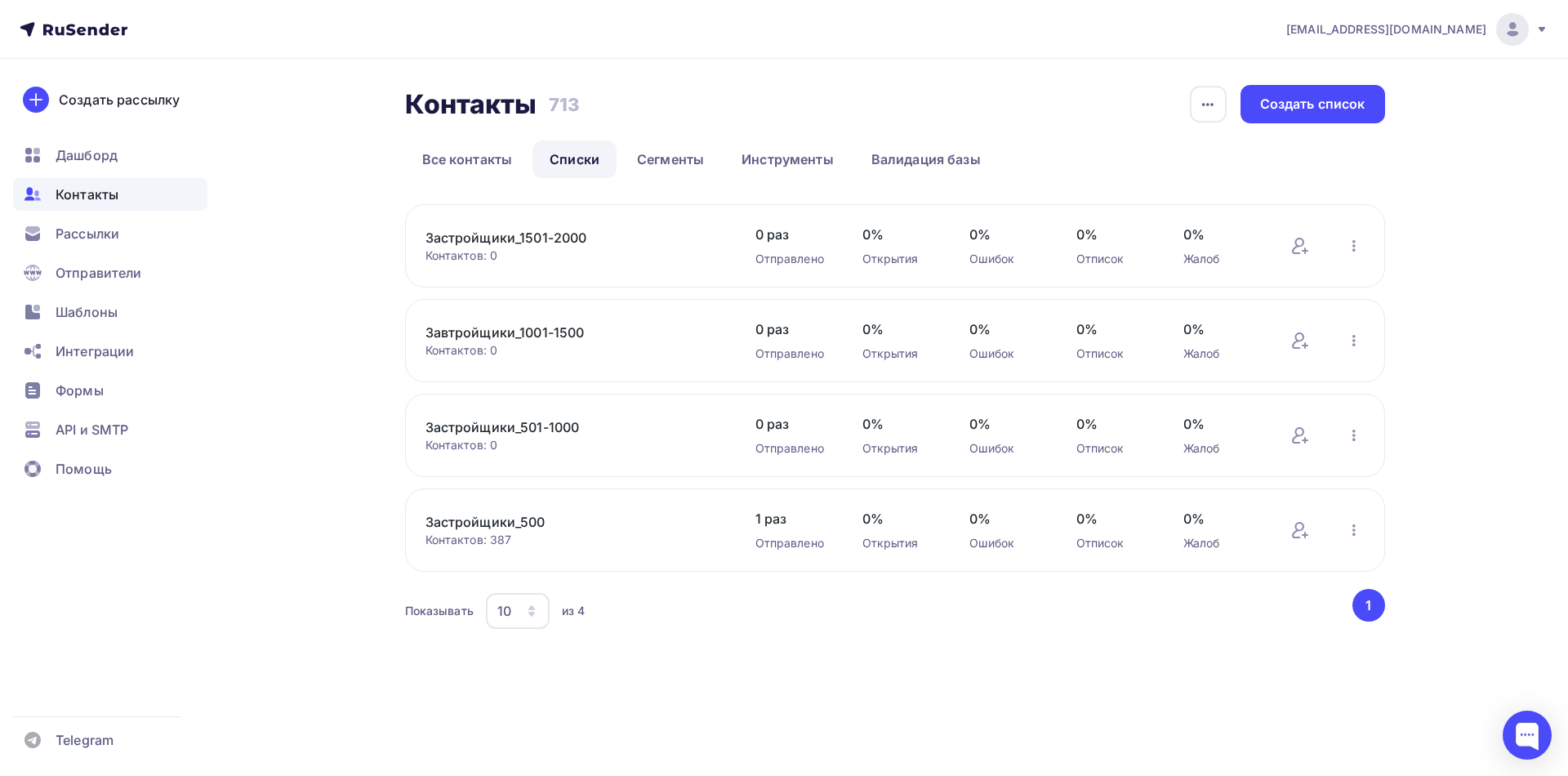
click at [556, 335] on link "Завтройщики_1001-1500" at bounding box center [565, 332] width 278 height 20
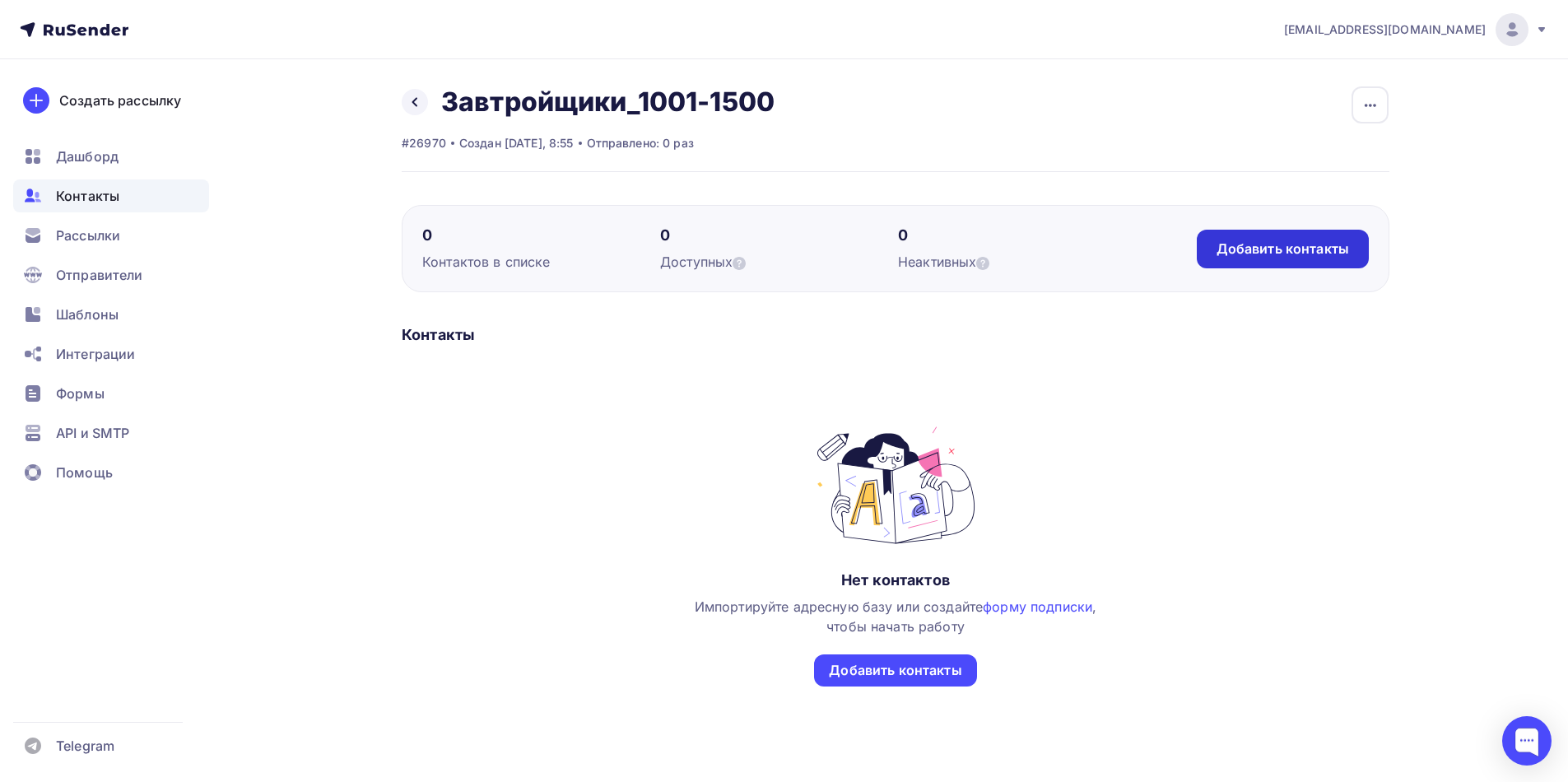
click at [1290, 251] on div "Добавить контакты" at bounding box center [1283, 249] width 133 height 19
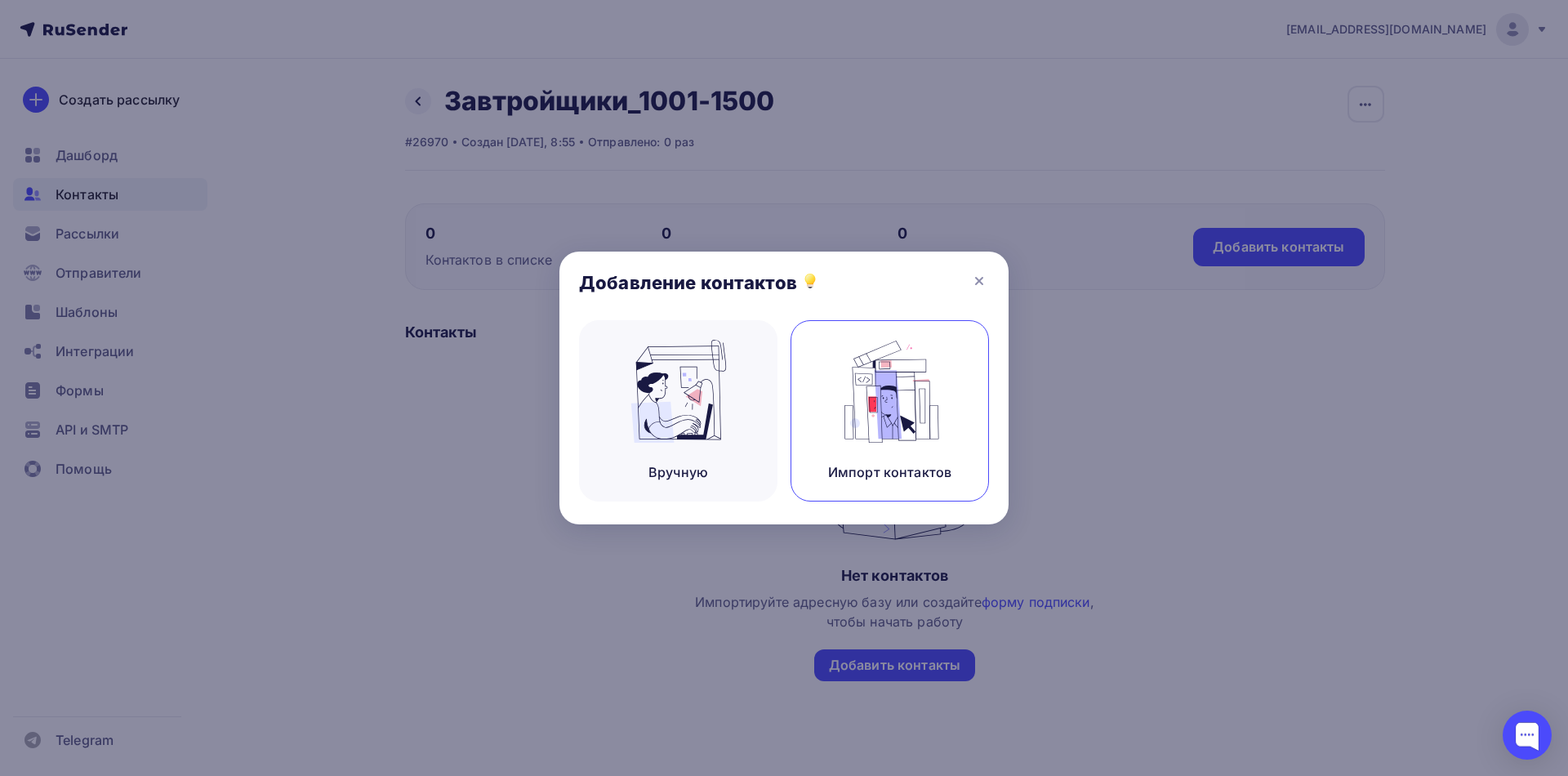
click at [913, 428] on img at bounding box center [890, 392] width 110 height 103
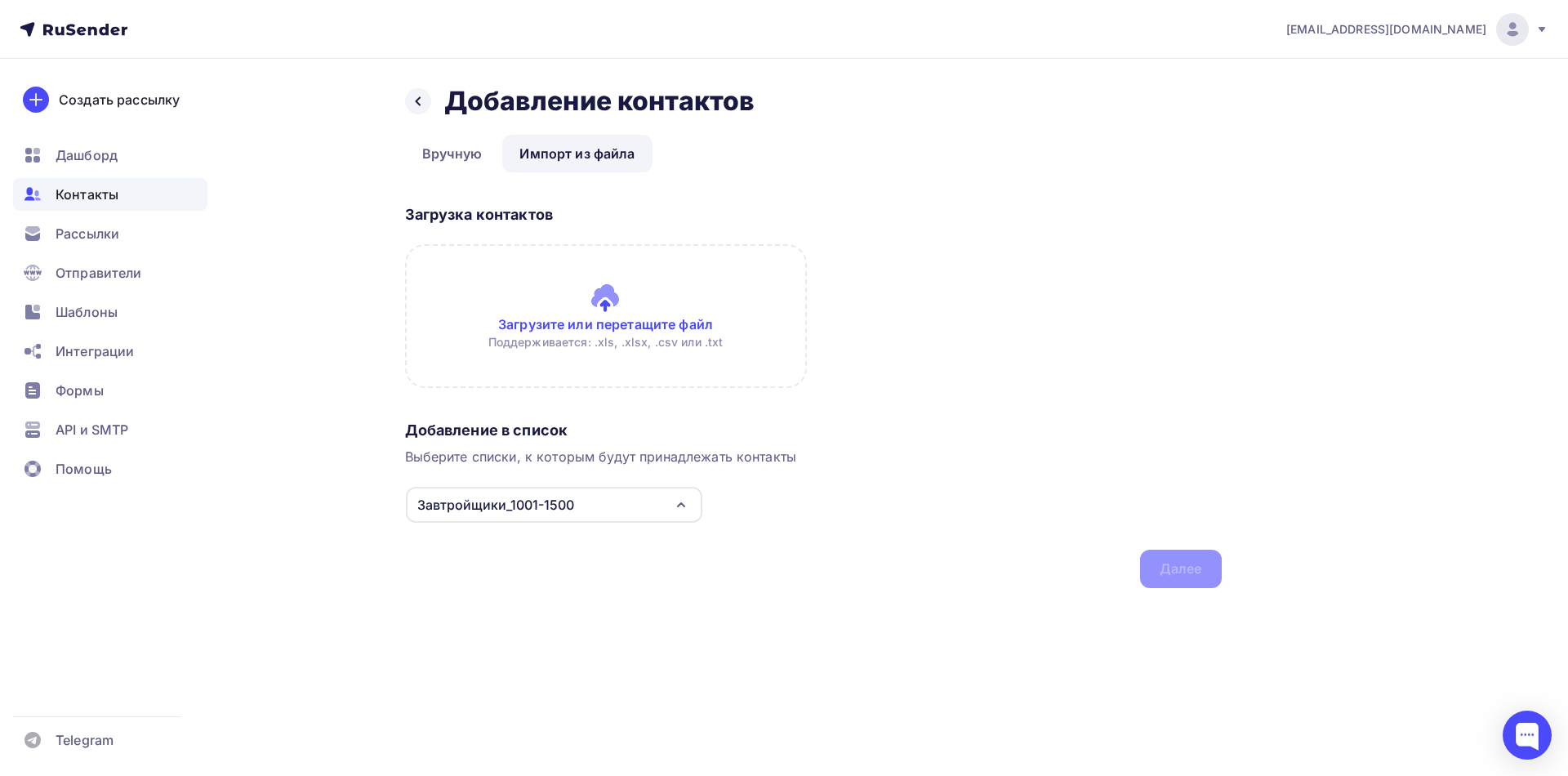
click at [608, 318] on input "file" at bounding box center [605, 315] width 402 height 143
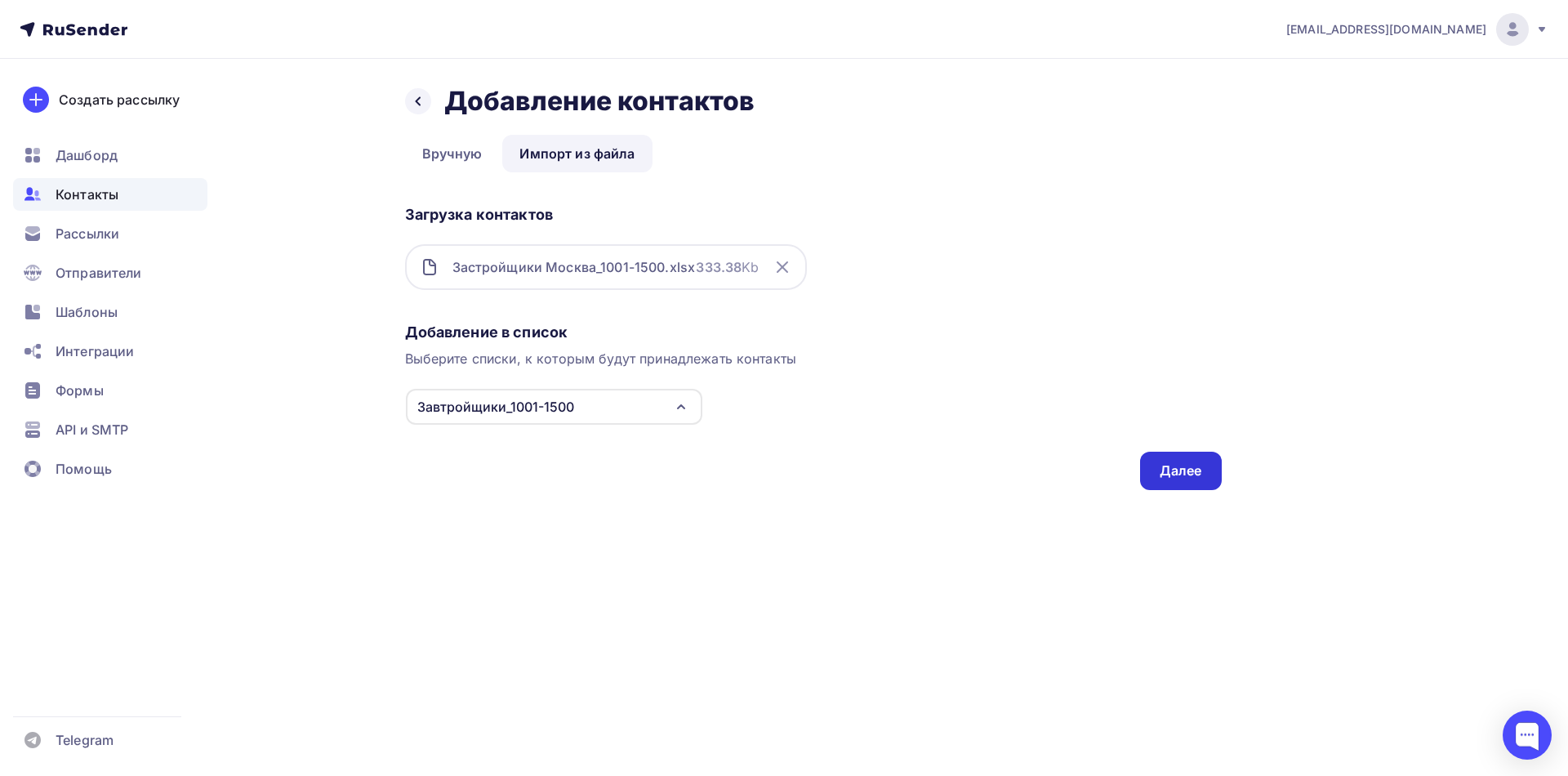
click at [1181, 468] on div "Далее" at bounding box center [1181, 470] width 43 height 19
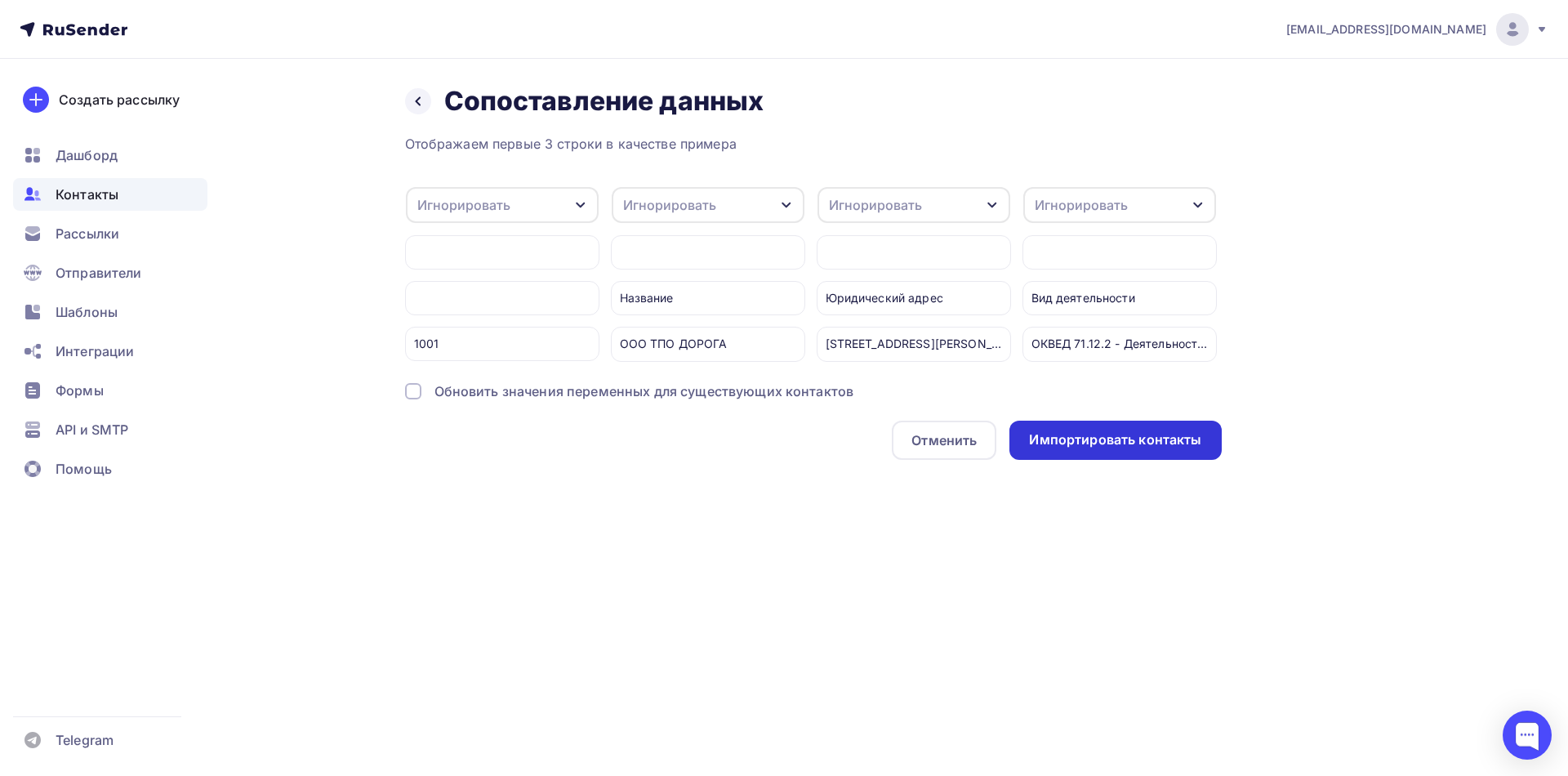
click at [1125, 449] on div "Импортировать контакты" at bounding box center [1116, 439] width 173 height 19
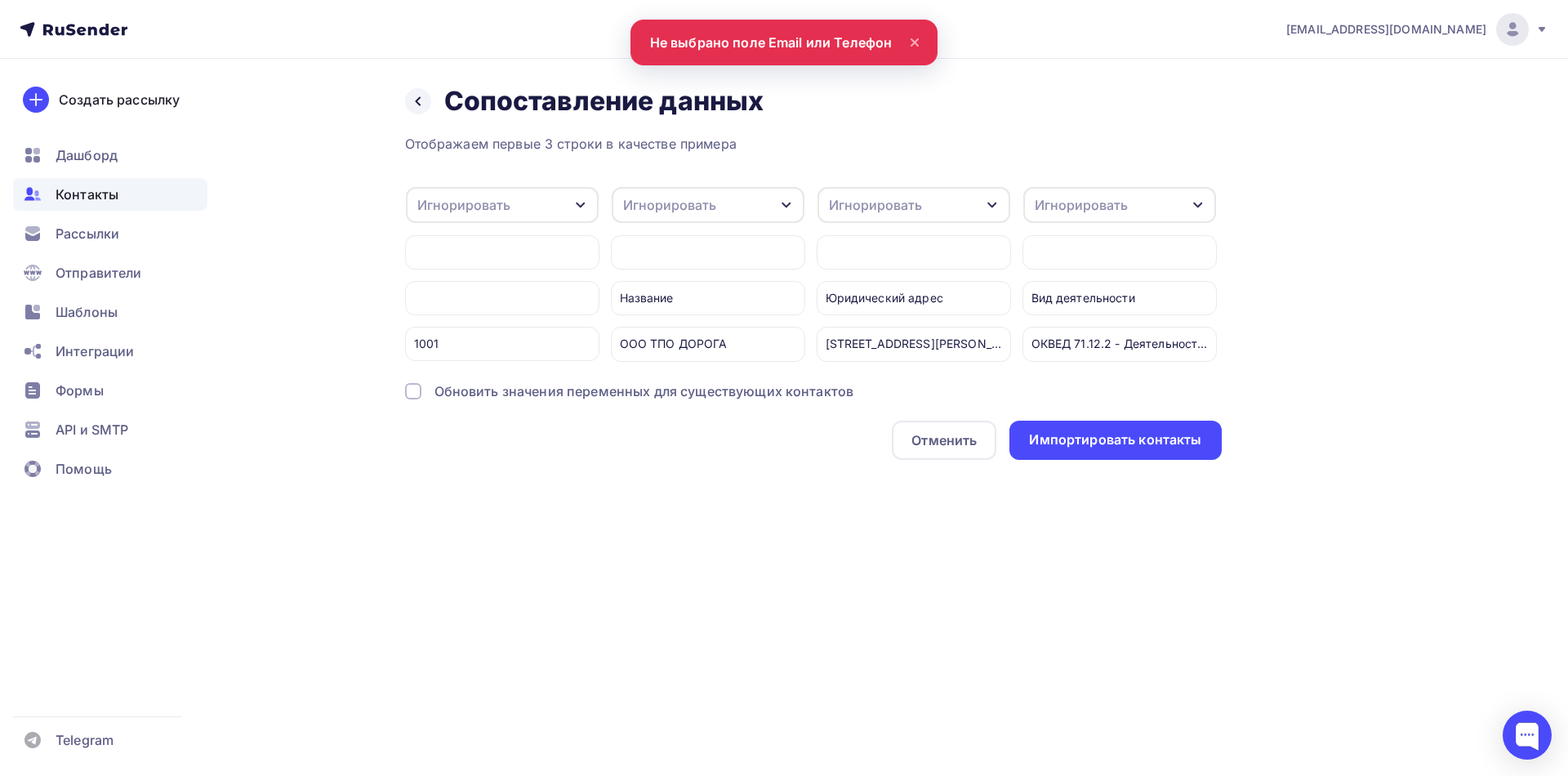
click at [409, 399] on div at bounding box center [413, 391] width 16 height 16
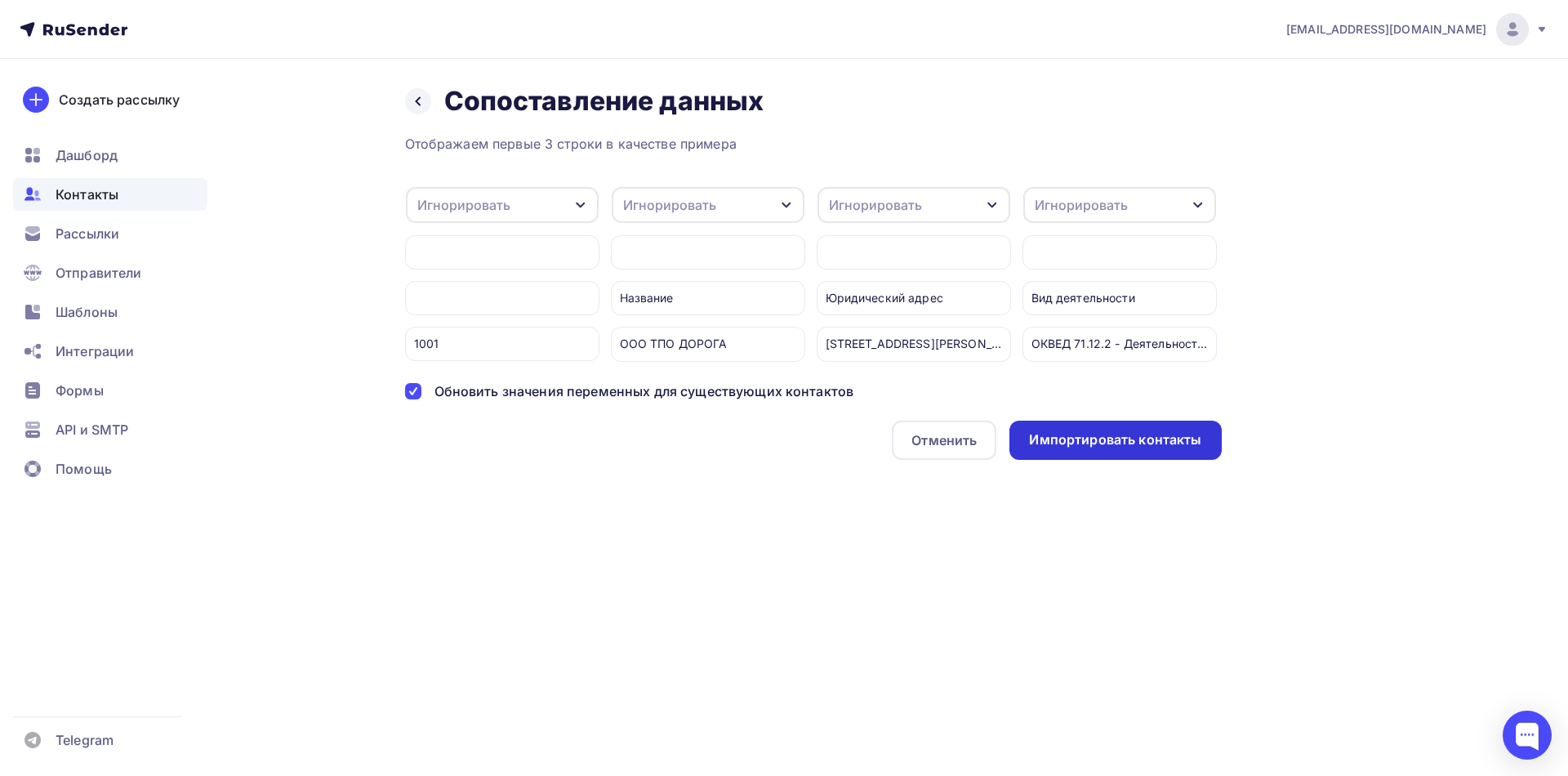
click at [1105, 449] on div "Импортировать контакты" at bounding box center [1116, 439] width 173 height 19
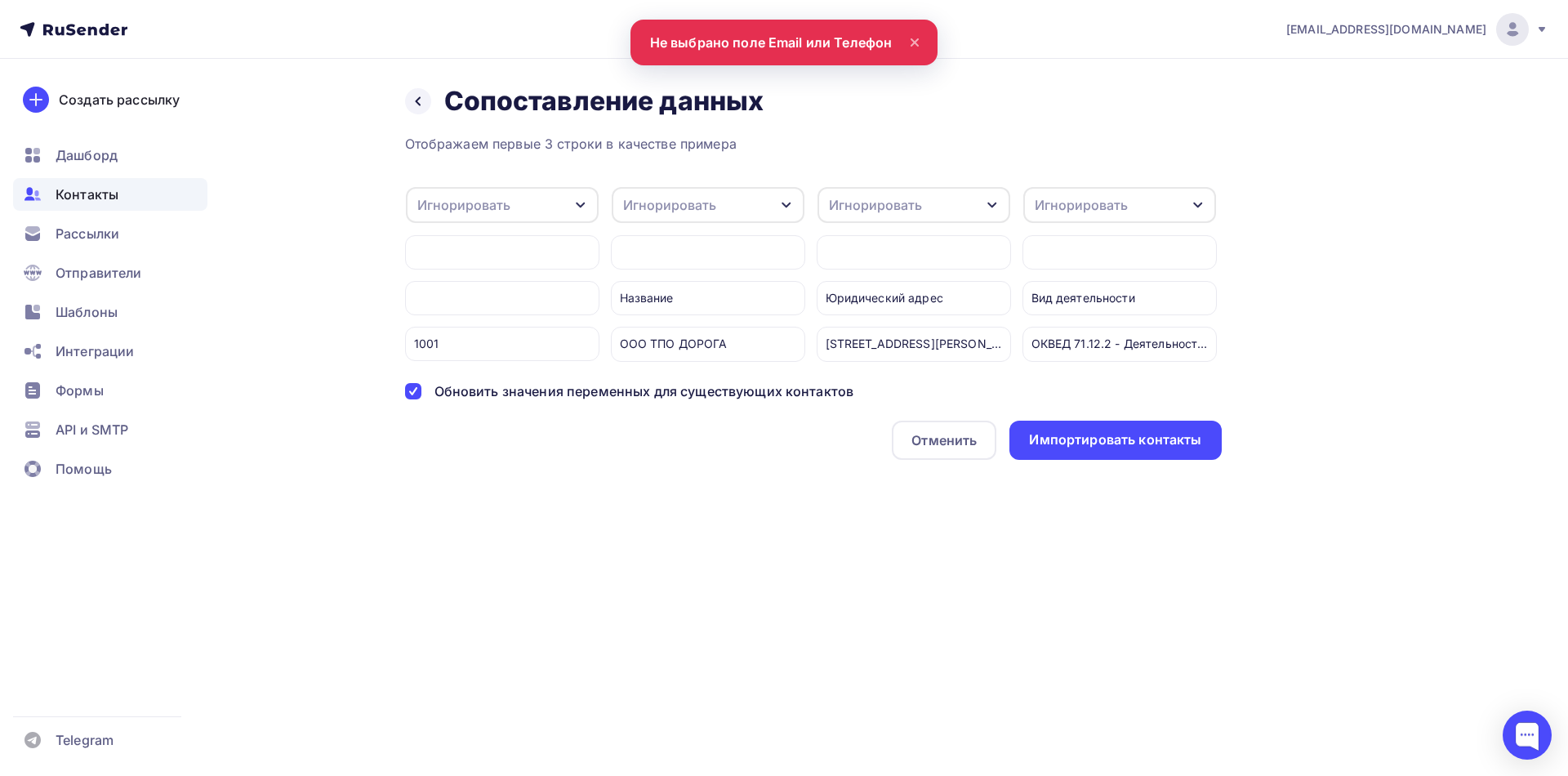
click at [528, 304] on div at bounding box center [502, 298] width 194 height 35
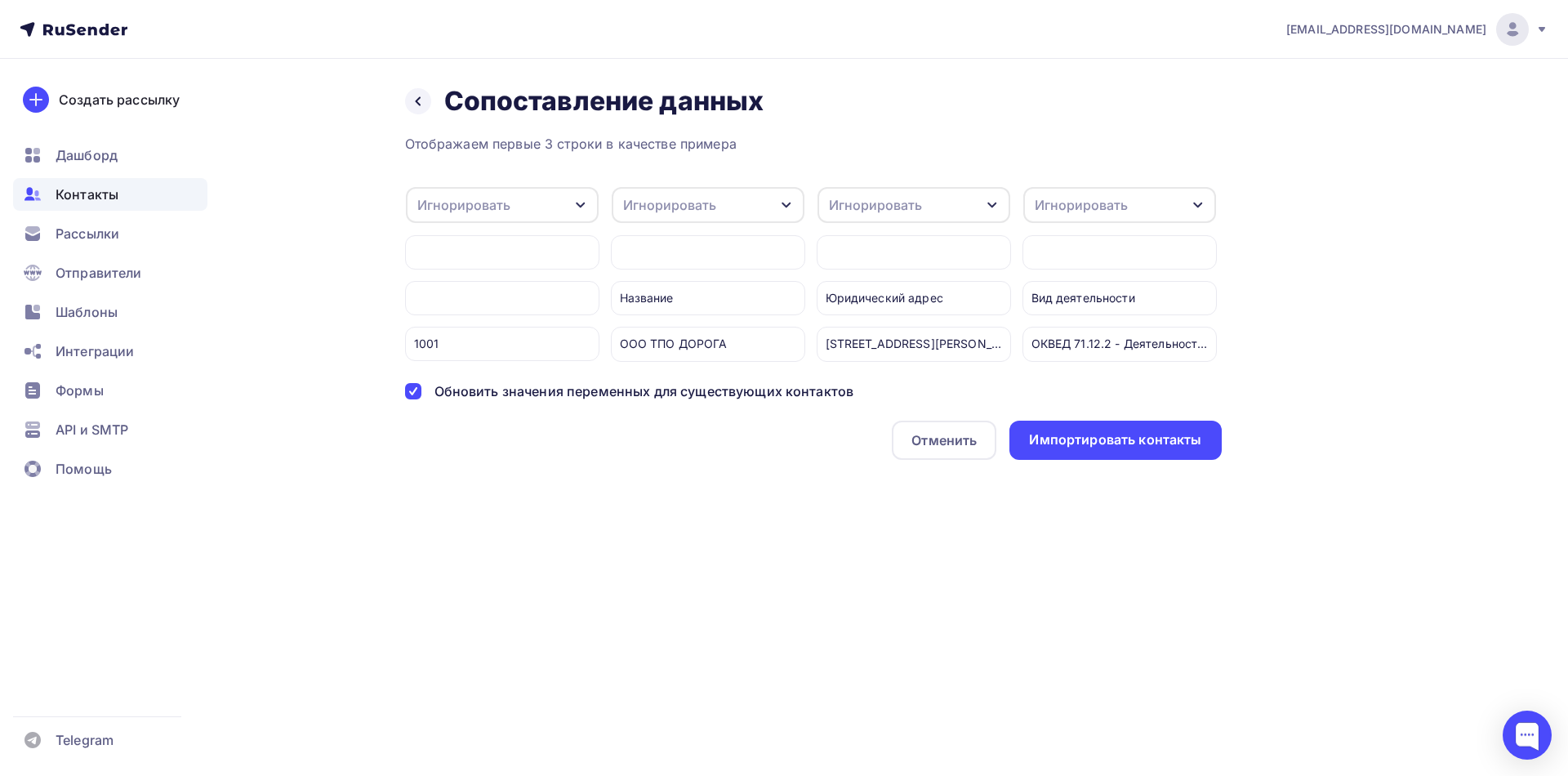
click at [570, 207] on div "Игнорировать" at bounding box center [502, 205] width 192 height 36
click at [486, 257] on div "Email" at bounding box center [475, 258] width 94 height 20
click at [744, 202] on div "Игнорировать" at bounding box center [708, 205] width 192 height 36
click at [696, 288] on div "Имя" at bounding box center [678, 290] width 94 height 20
click at [865, 209] on div "Игнорировать" at bounding box center [875, 205] width 93 height 20
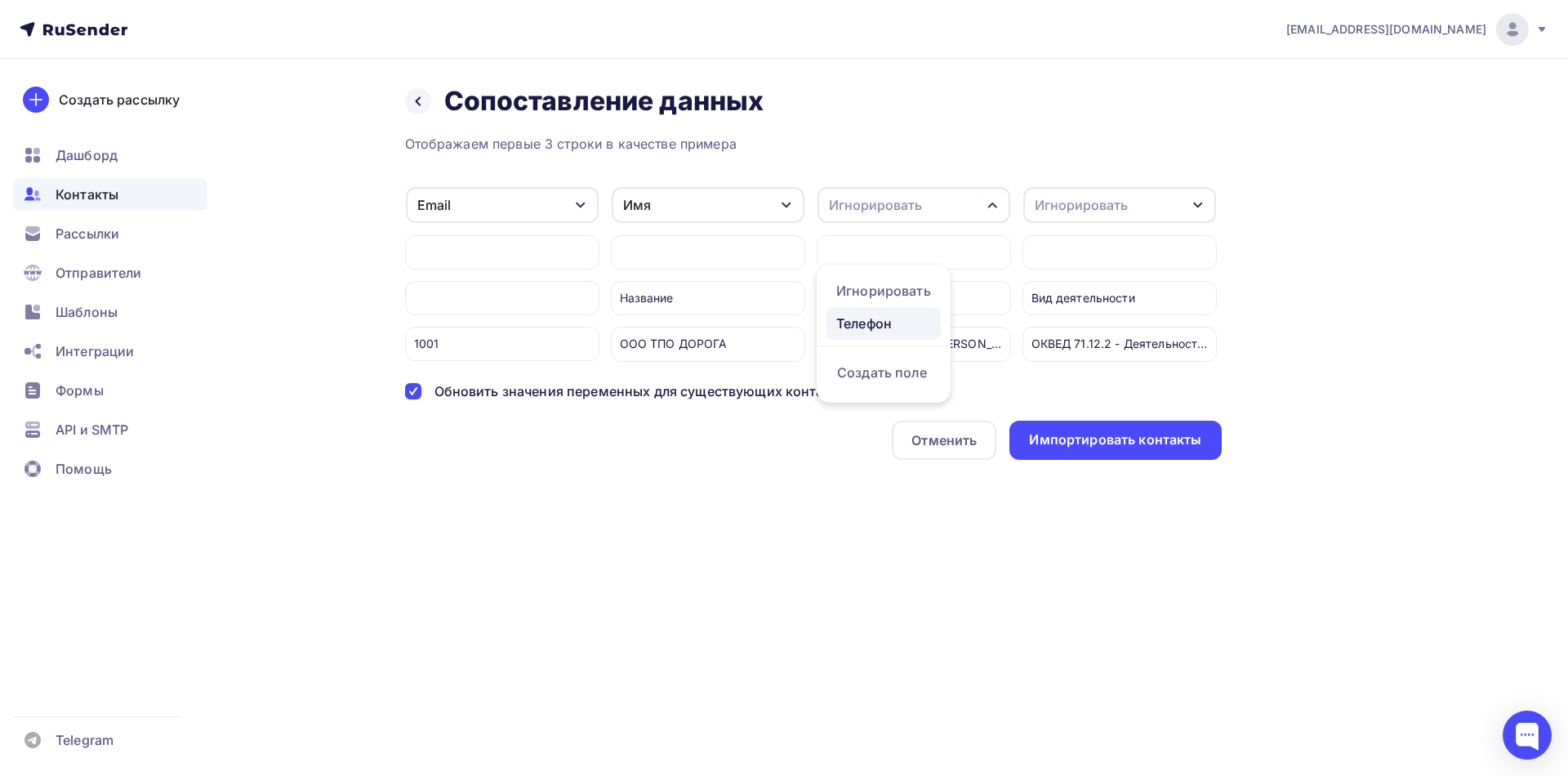
click at [872, 316] on div "Телефон" at bounding box center [883, 323] width 94 height 20
click at [1077, 202] on div "Игнорировать" at bounding box center [1081, 205] width 93 height 20
click at [1109, 314] on div "Игнорировать" at bounding box center [1089, 313] width 94 height 20
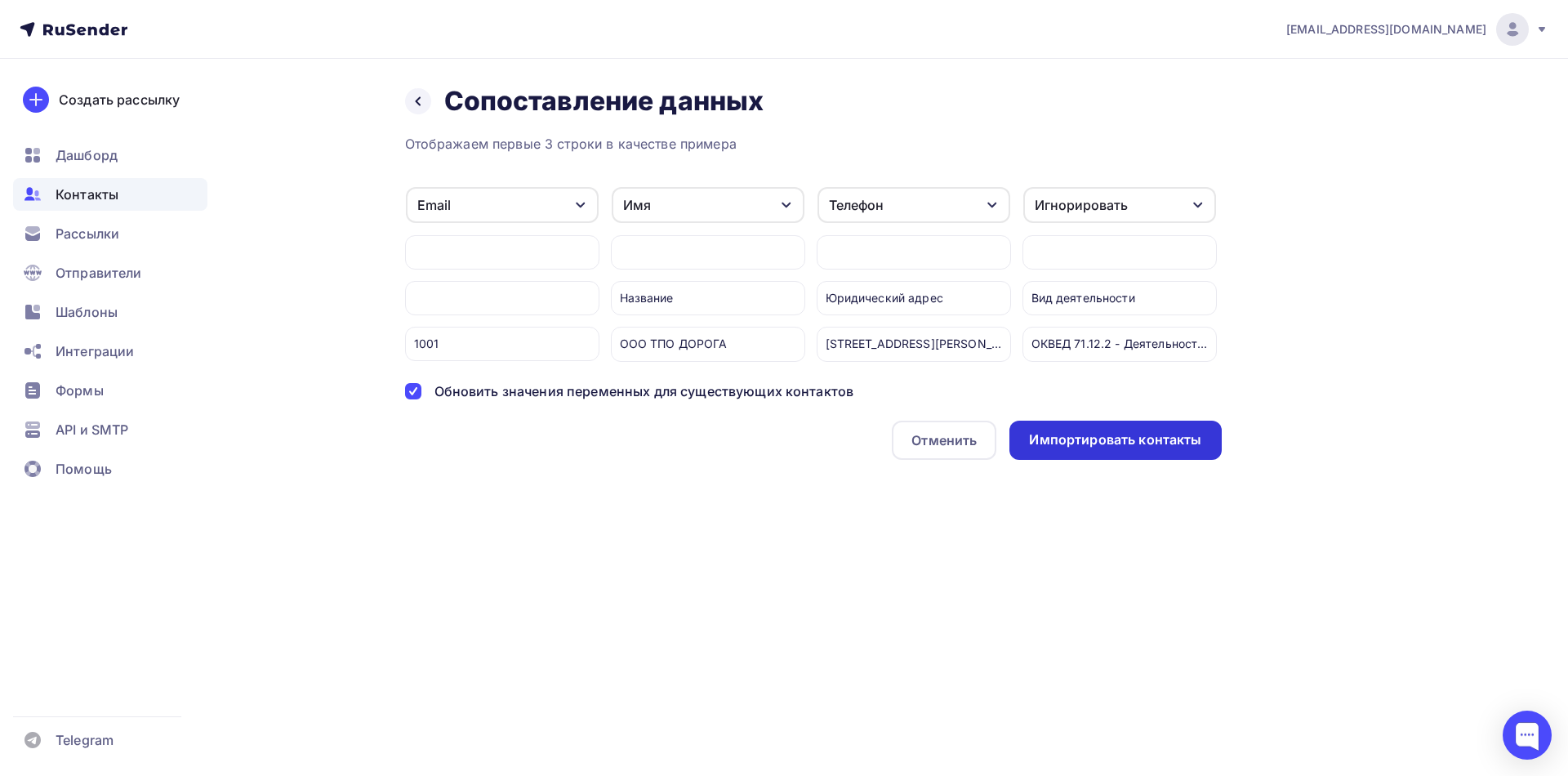
click at [1133, 449] on div "Импортировать контакты" at bounding box center [1116, 439] width 173 height 19
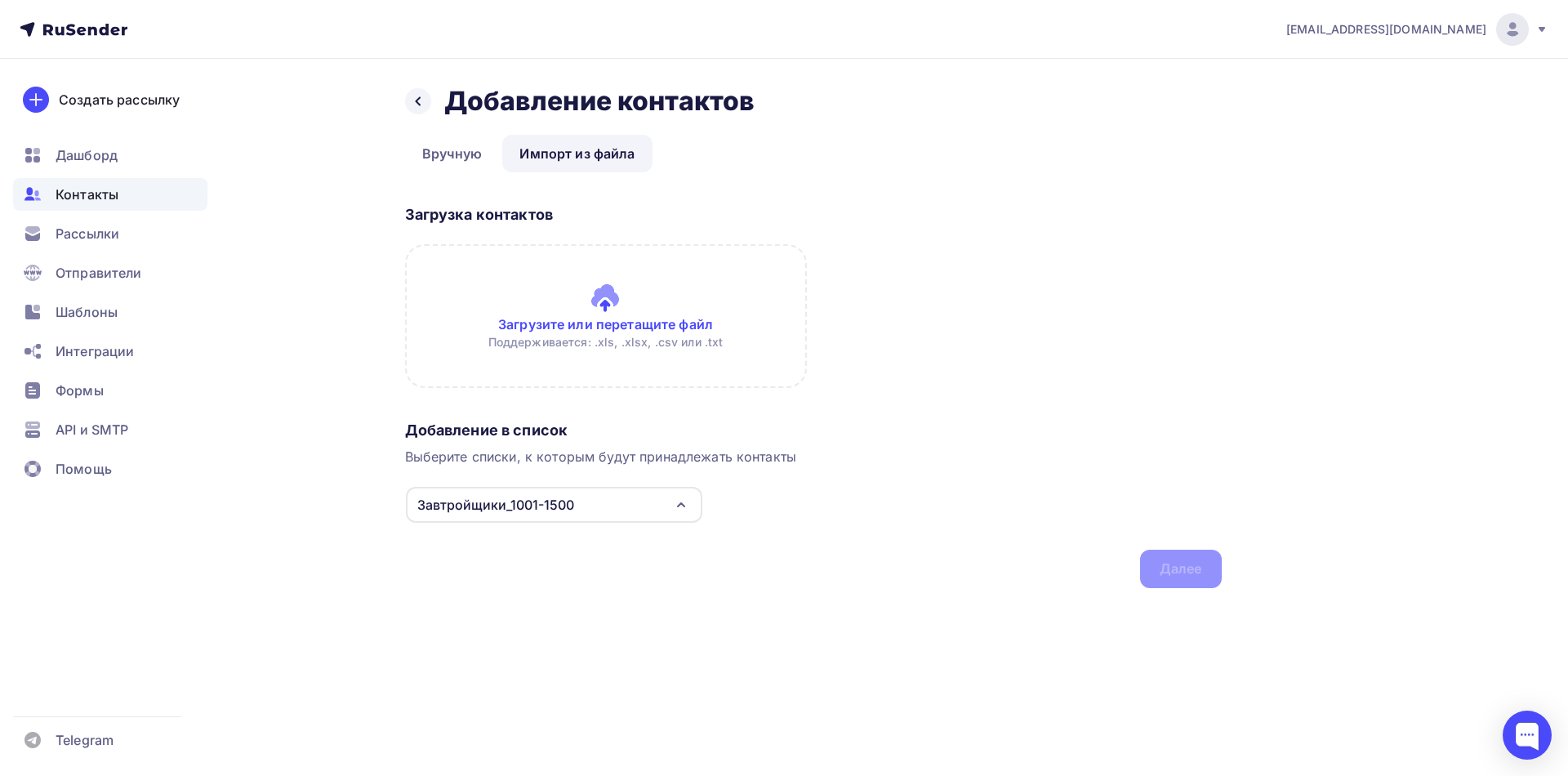
click at [97, 199] on span "Контакты" at bounding box center [86, 194] width 63 height 20
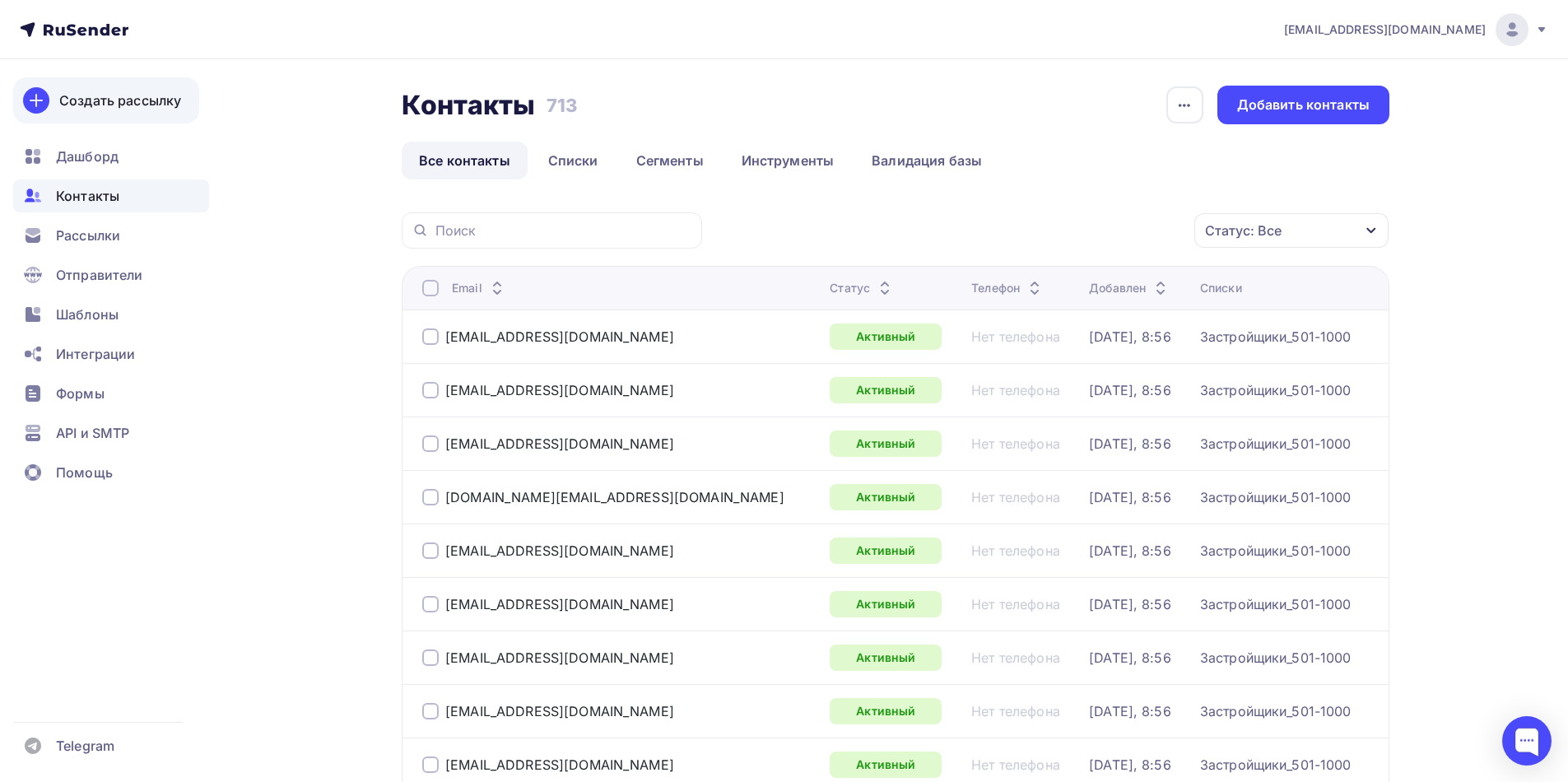
click at [145, 108] on div "Создать рассылку" at bounding box center [120, 101] width 122 height 20
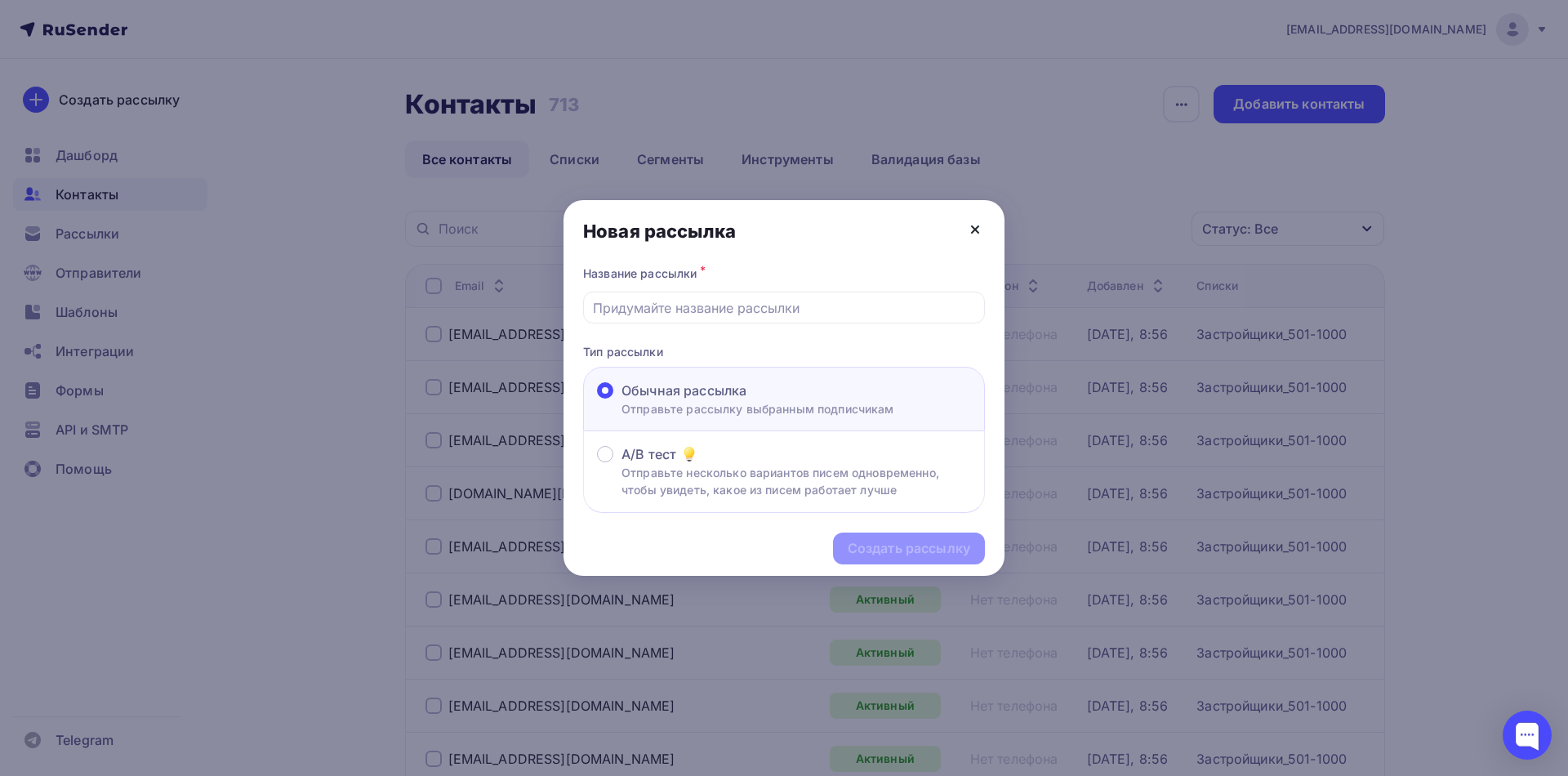
click at [979, 236] on icon at bounding box center [975, 230] width 20 height 20
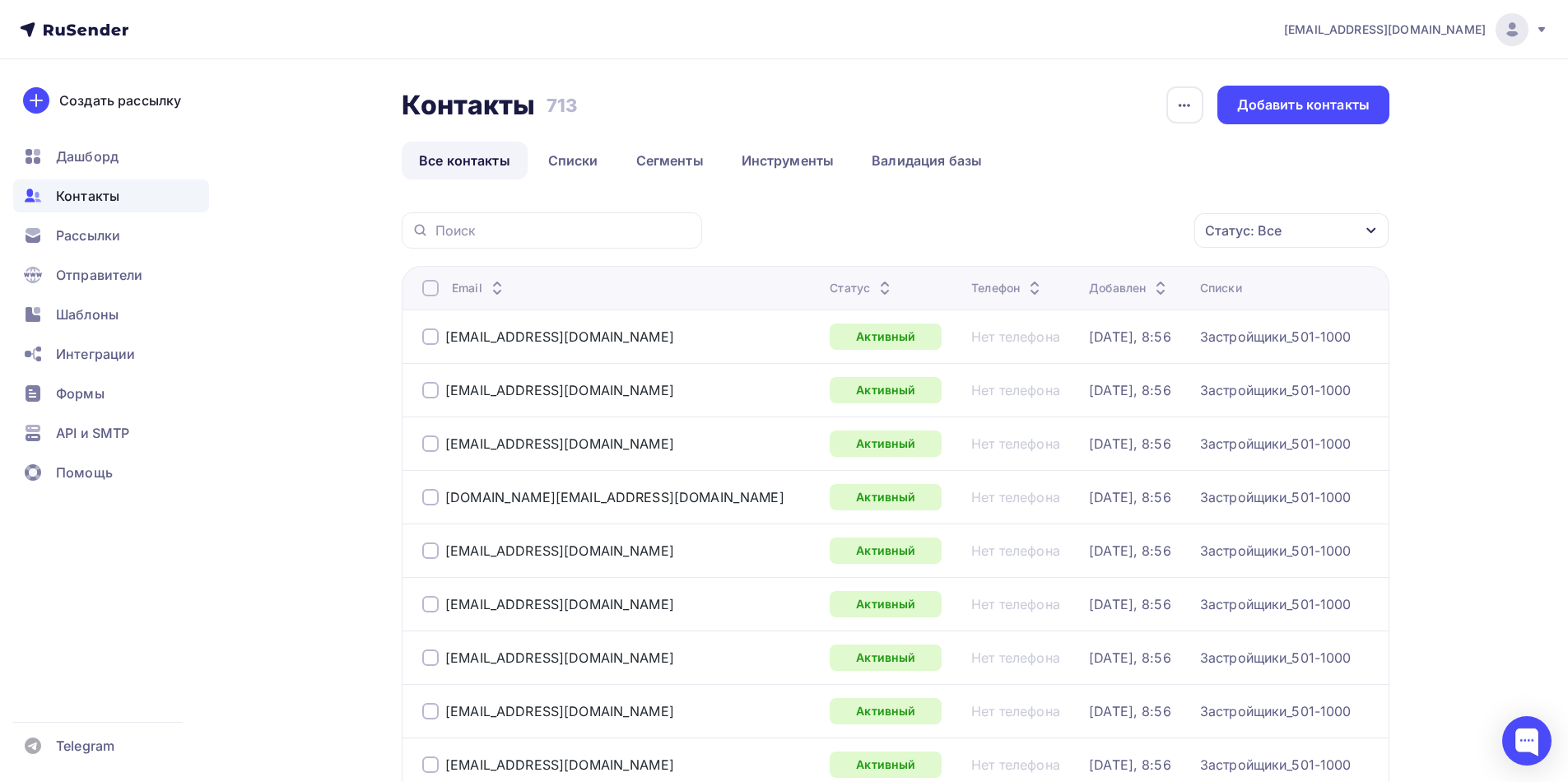
click at [96, 199] on span "Контакты" at bounding box center [87, 196] width 64 height 20
click at [586, 167] on link "Списки" at bounding box center [574, 161] width 84 height 38
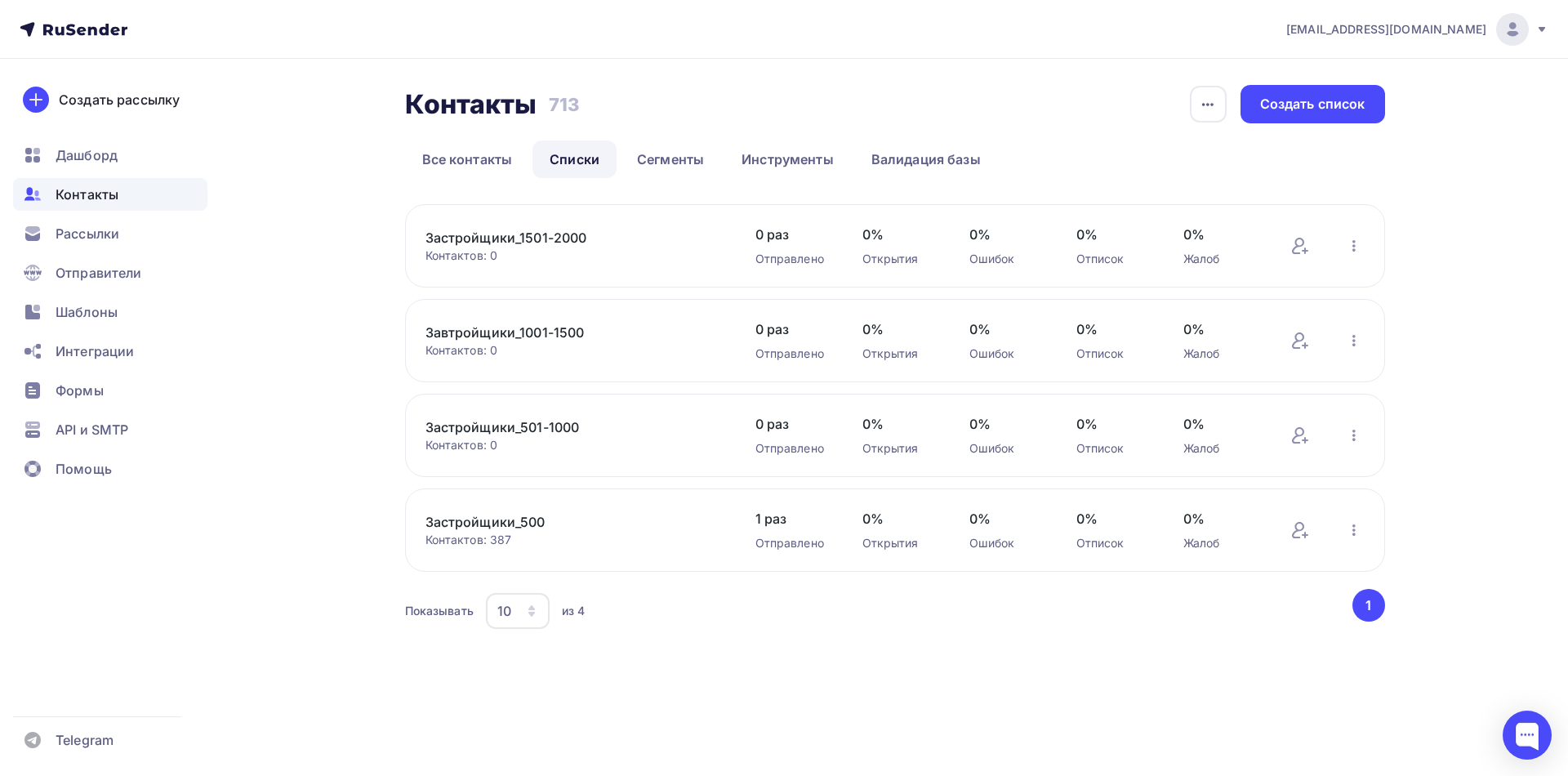
click at [565, 241] on link "Застройщики_1501-2000" at bounding box center [565, 238] width 278 height 20
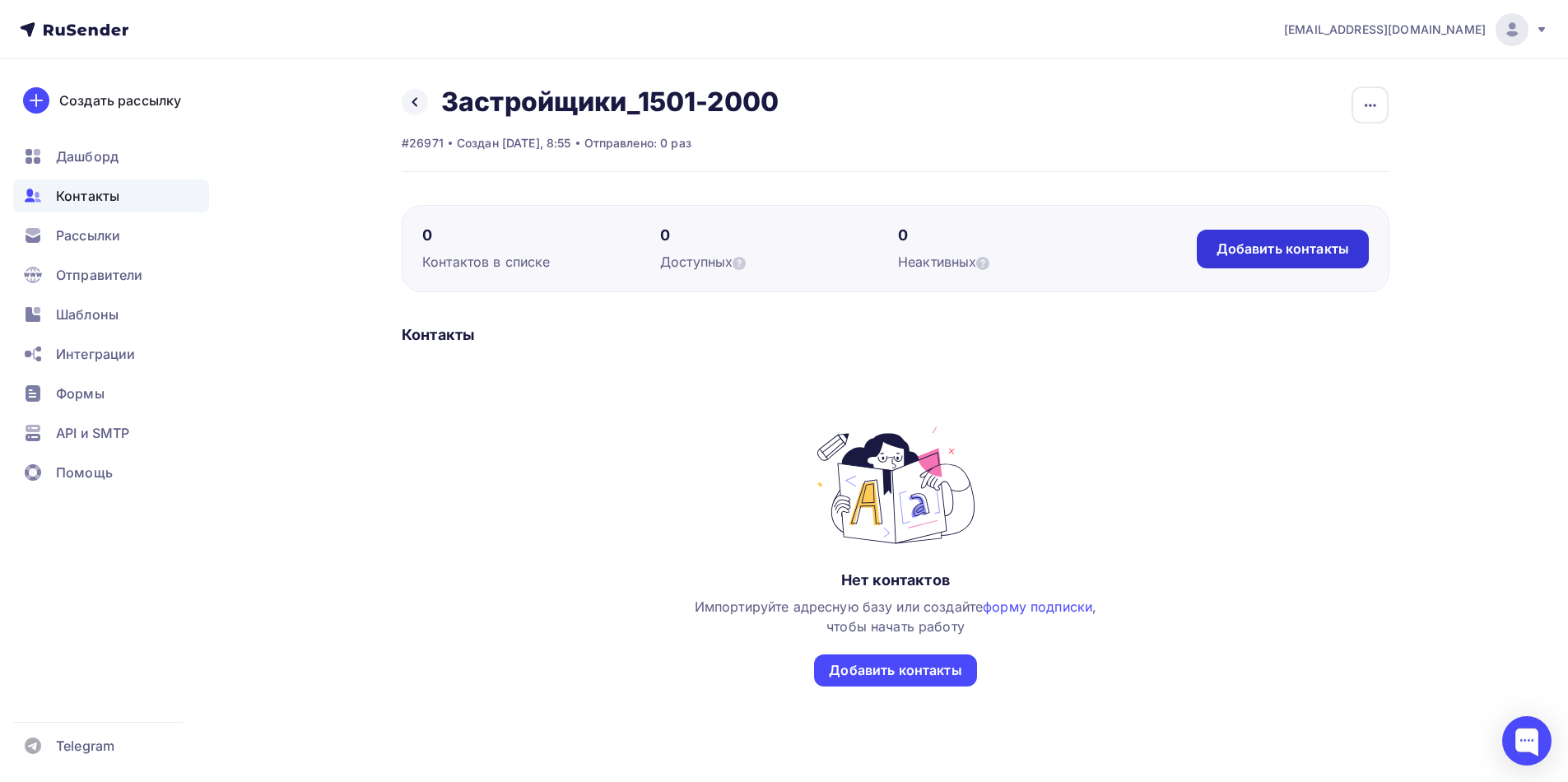
click at [1222, 247] on div "Добавить контакты" at bounding box center [1283, 249] width 133 height 19
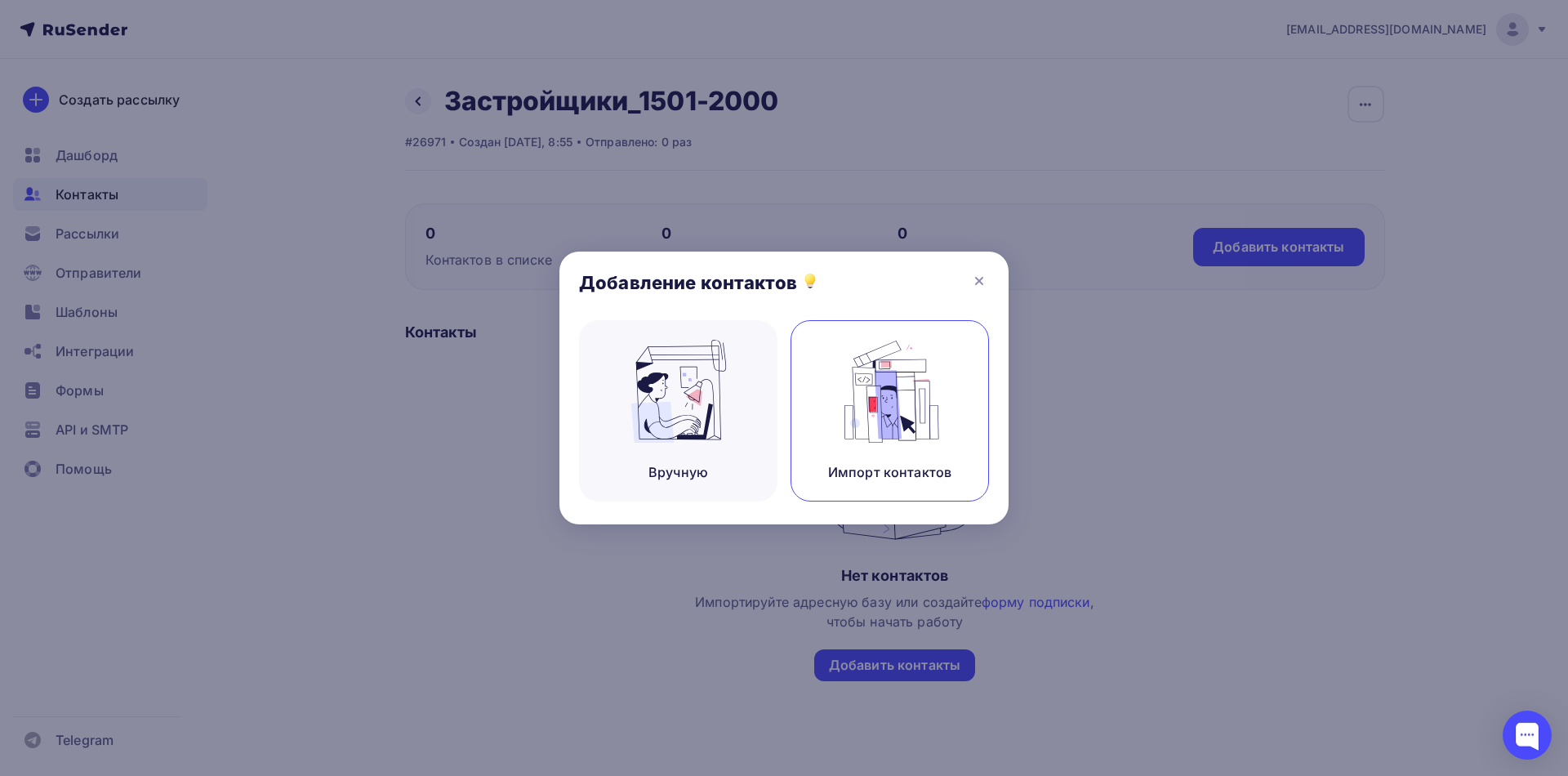
click at [903, 437] on img at bounding box center [890, 392] width 110 height 103
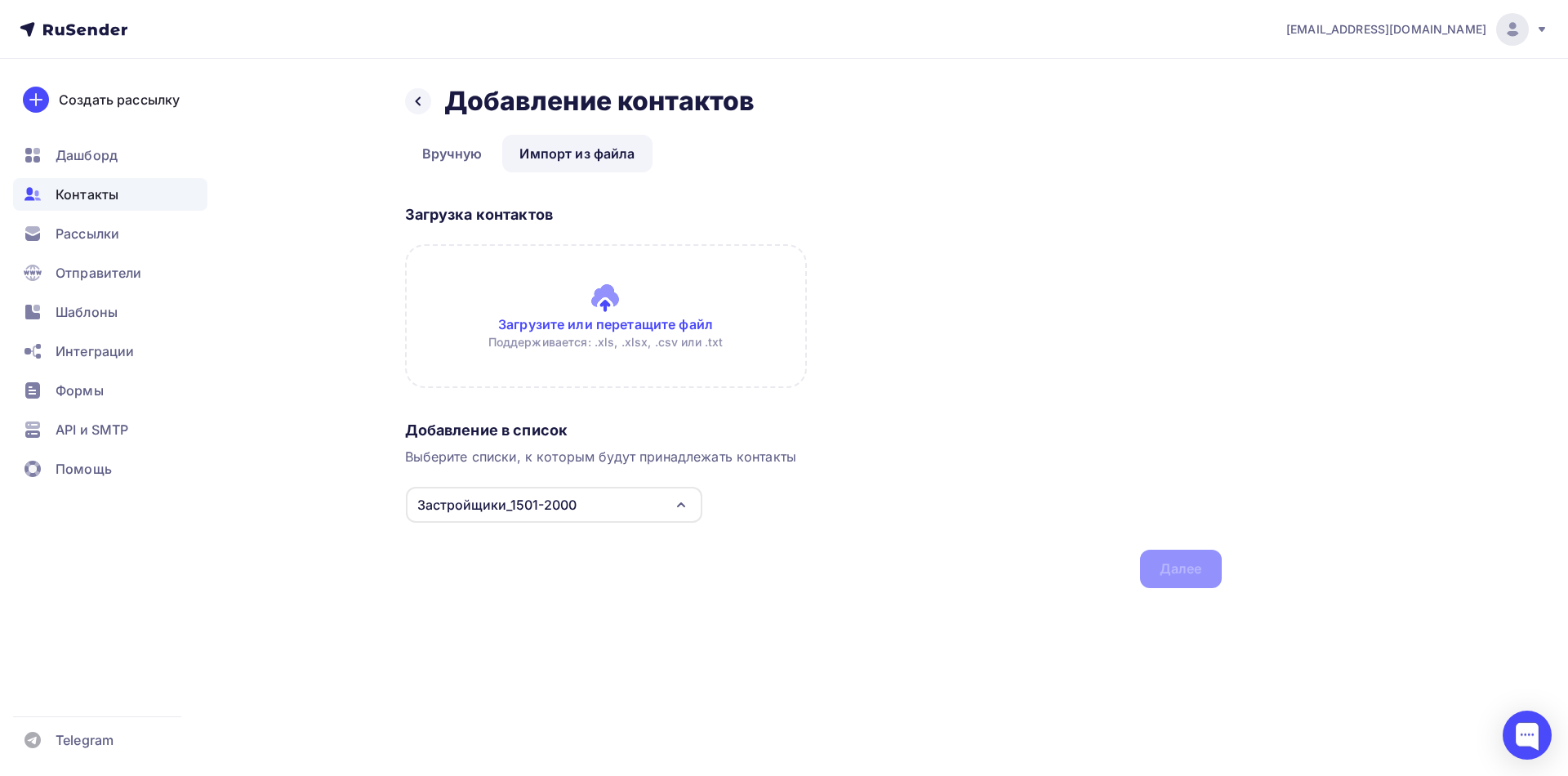
click at [626, 340] on input "file" at bounding box center [605, 315] width 402 height 143
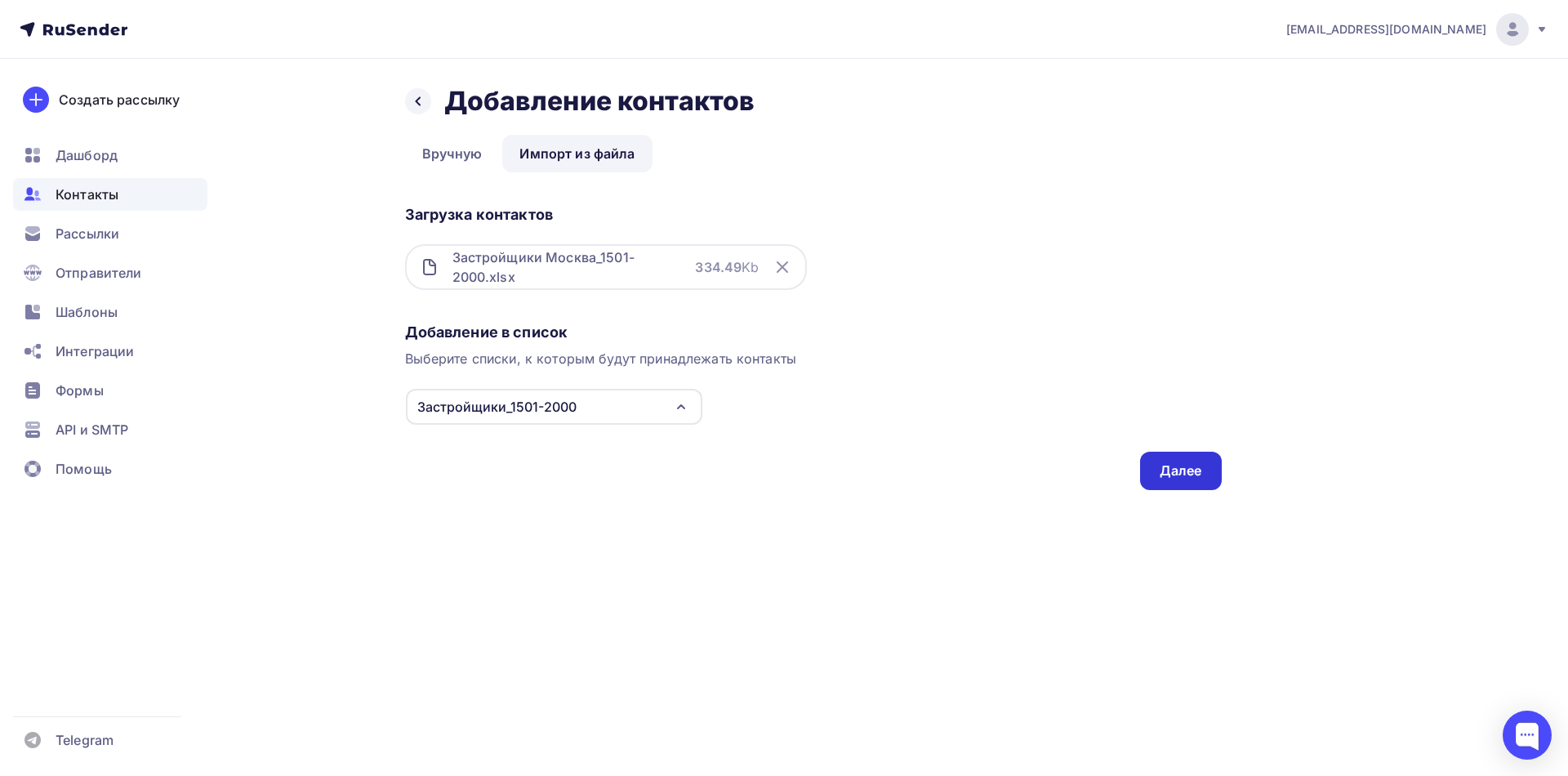
click at [1187, 477] on div "Далее" at bounding box center [1181, 470] width 43 height 19
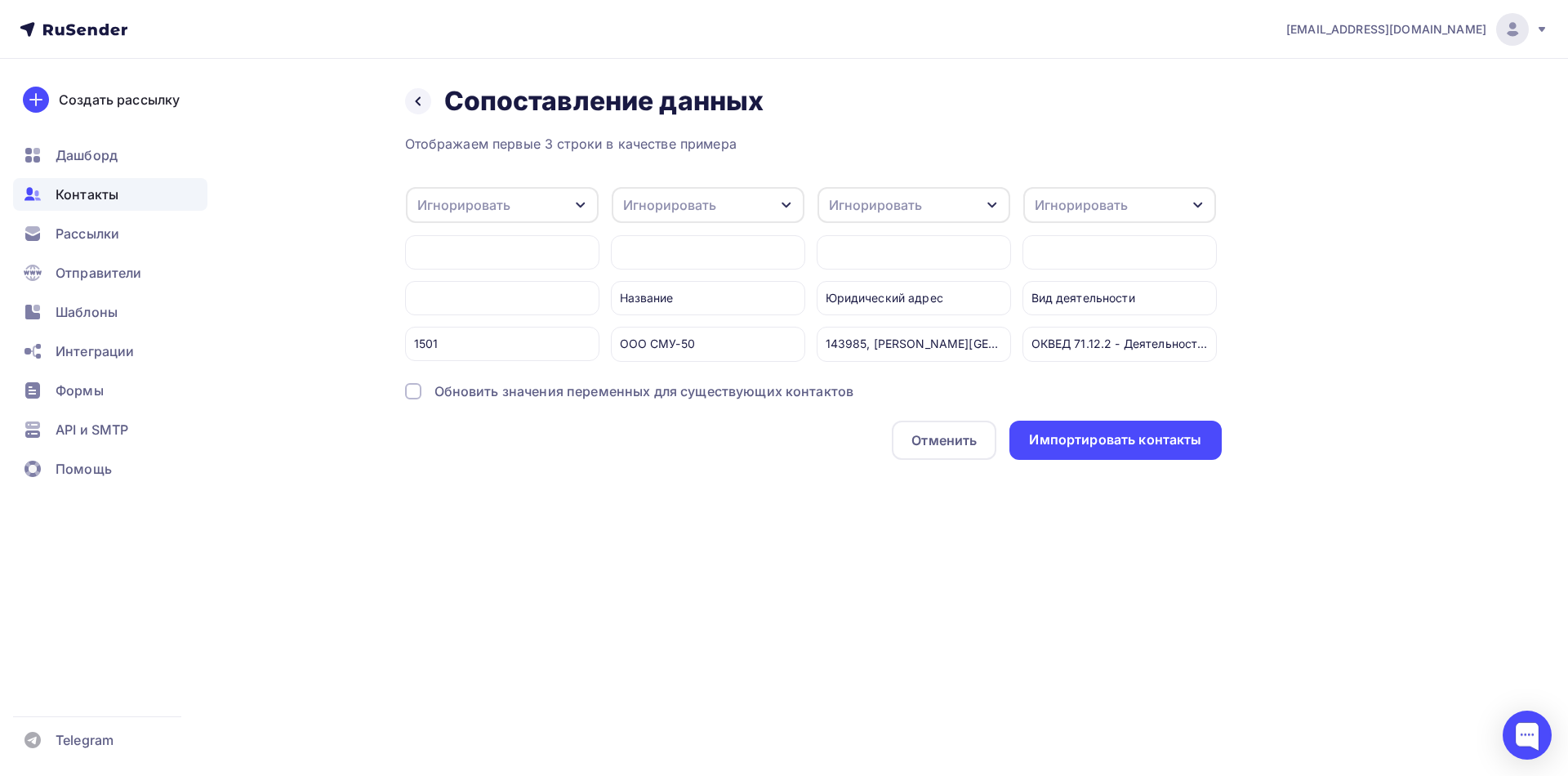
click at [573, 210] on div "Игнорировать" at bounding box center [502, 205] width 192 height 36
click at [478, 246] on link "Email" at bounding box center [475, 257] width 114 height 33
click at [640, 202] on div "Игнорировать" at bounding box center [670, 205] width 93 height 20
click at [648, 290] on div "Имя" at bounding box center [678, 290] width 94 height 20
click at [901, 212] on div "Игнорировать" at bounding box center [875, 205] width 93 height 20
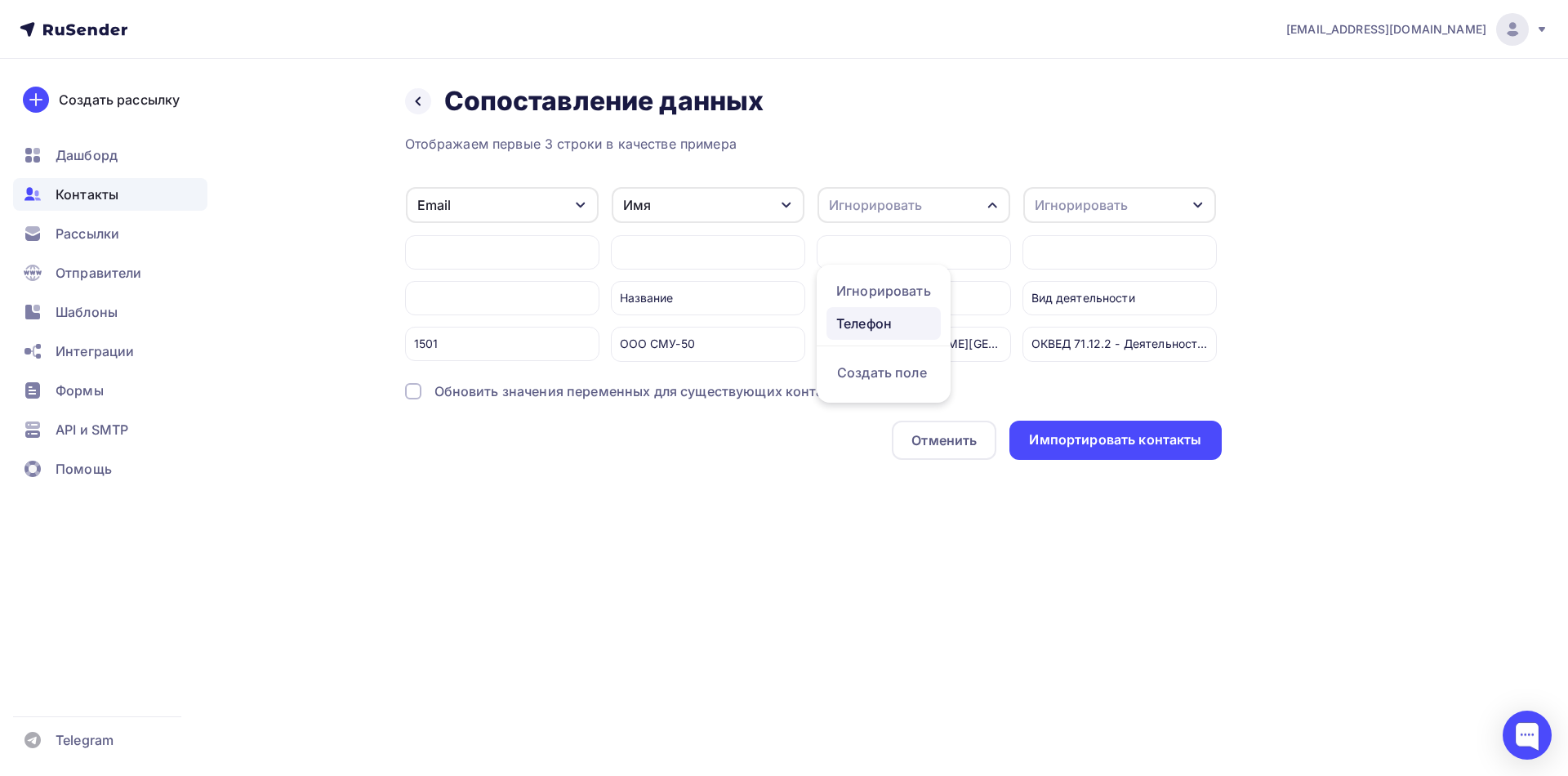
click at [877, 317] on div "Телефон" at bounding box center [883, 323] width 94 height 20
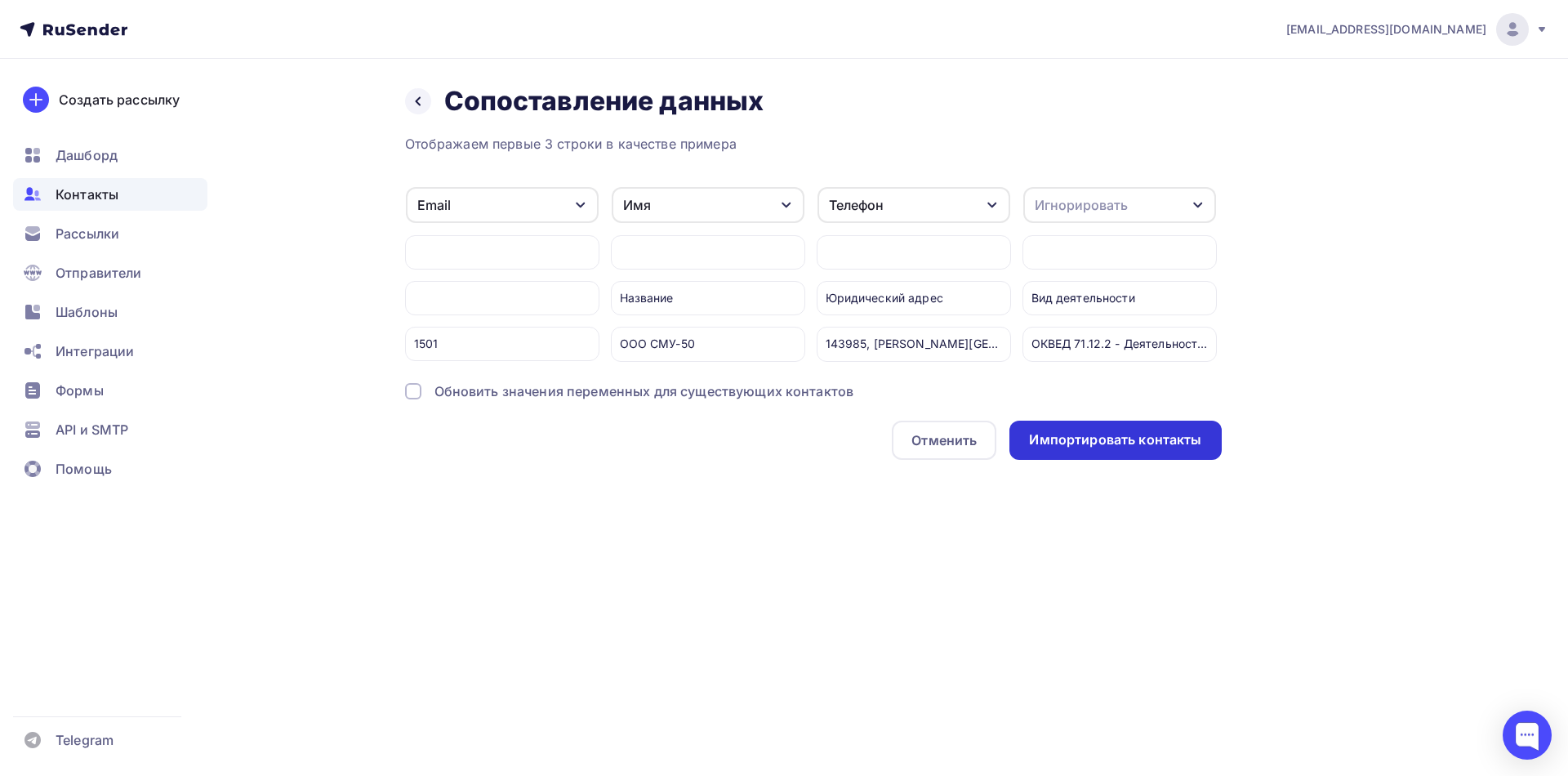
click at [1100, 449] on div "Импортировать контакты" at bounding box center [1116, 439] width 173 height 19
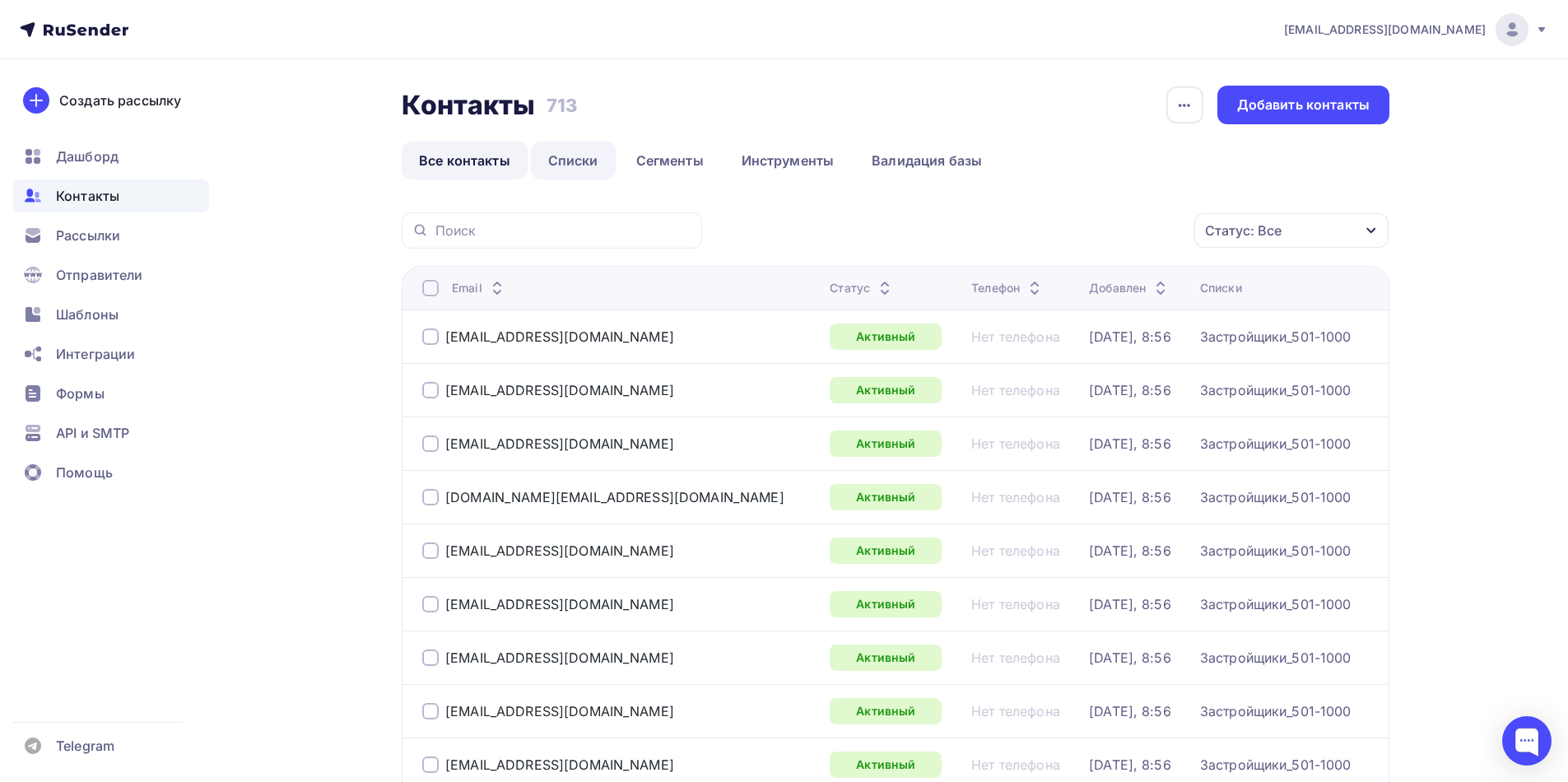
click at [579, 159] on link "Списки" at bounding box center [574, 161] width 84 height 38
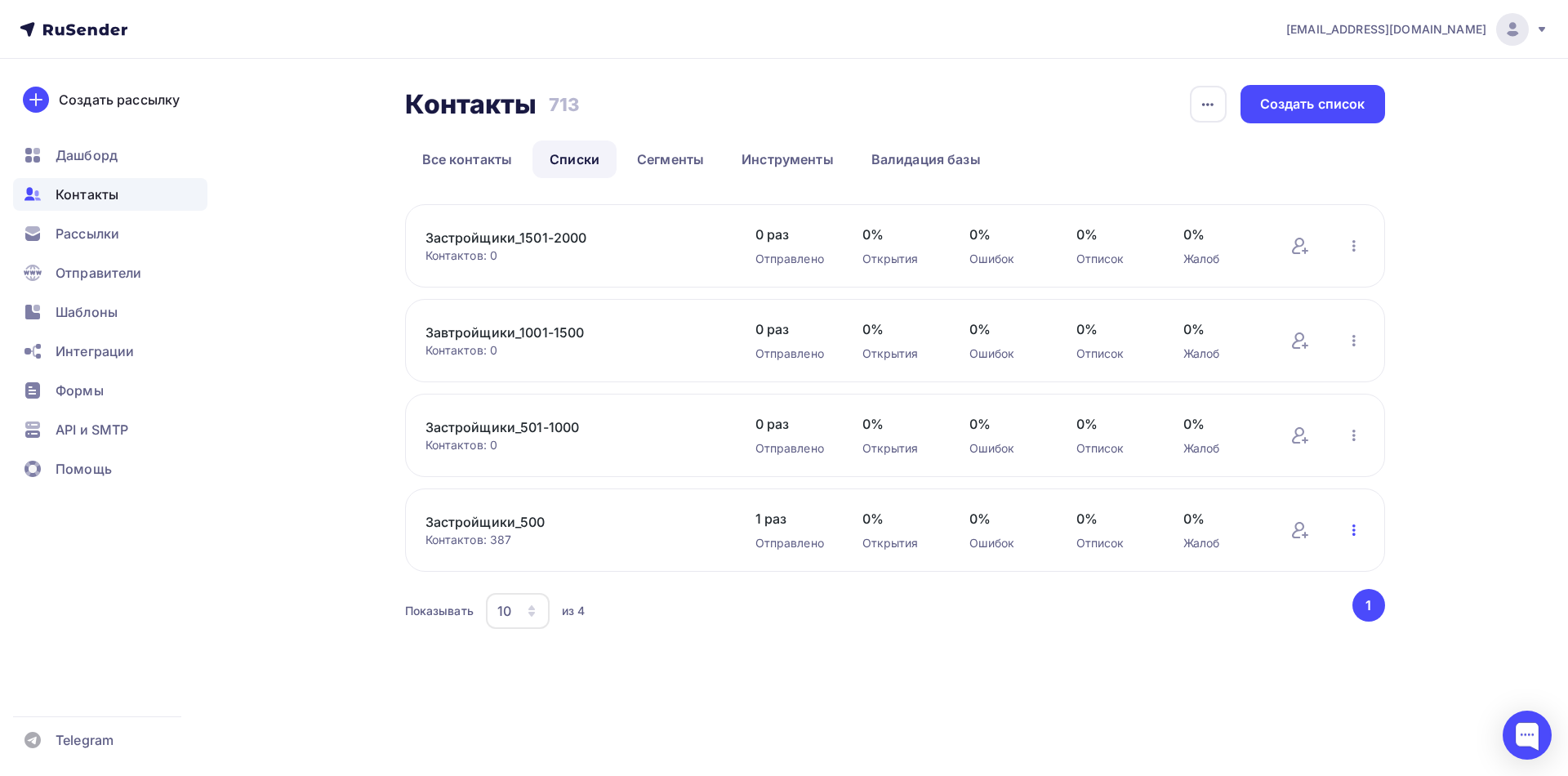
click at [1352, 528] on icon "button" at bounding box center [1354, 530] width 20 height 20
click at [87, 239] on span "Рассылки" at bounding box center [87, 233] width 64 height 20
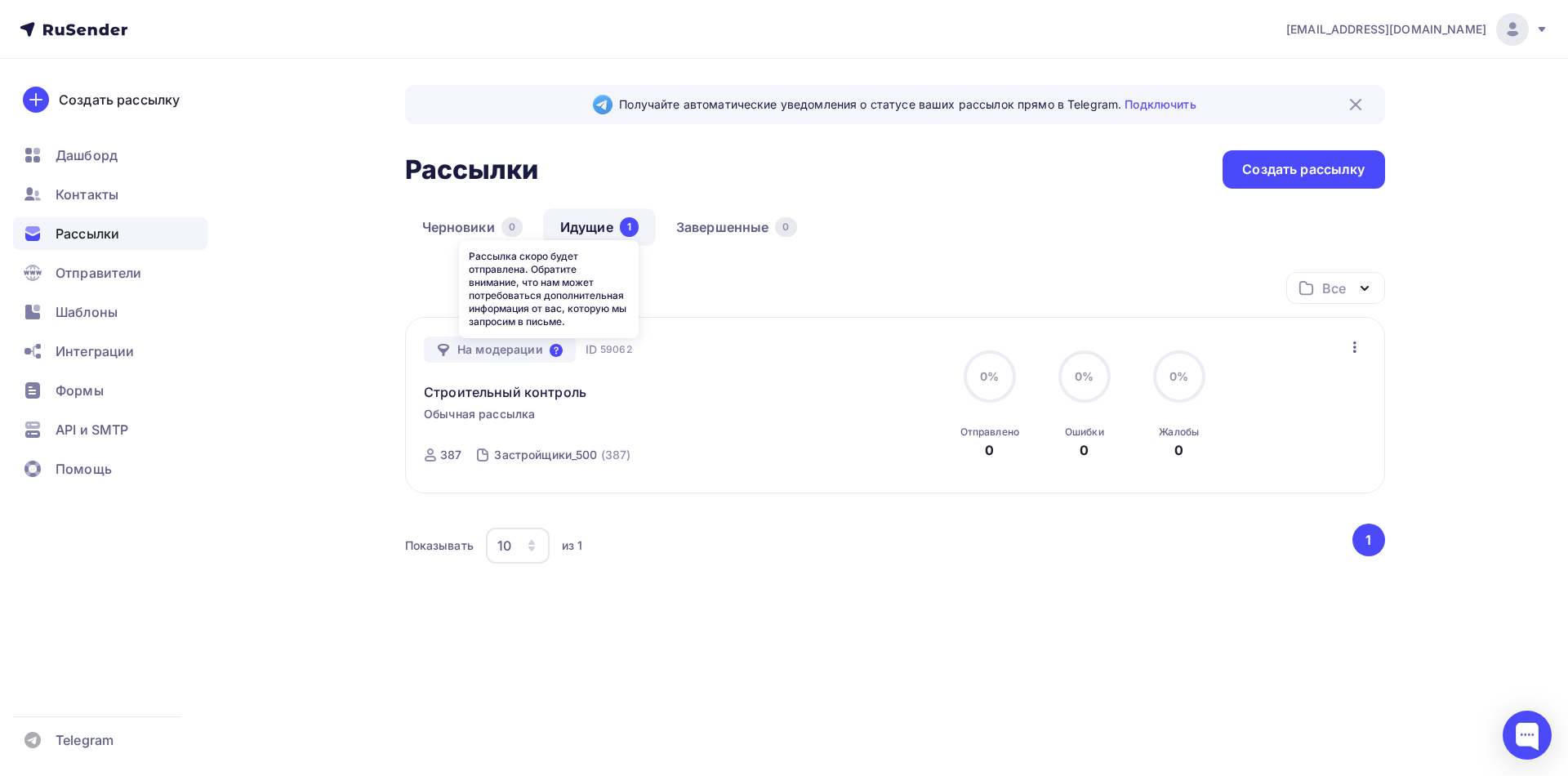
click at [557, 353] on icon at bounding box center [556, 350] width 13 height 13
click at [700, 549] on div "Показывать 10 10 20 50 100 из 1" at bounding box center [877, 546] width 945 height 37
